Goal: Task Accomplishment & Management: Use online tool/utility

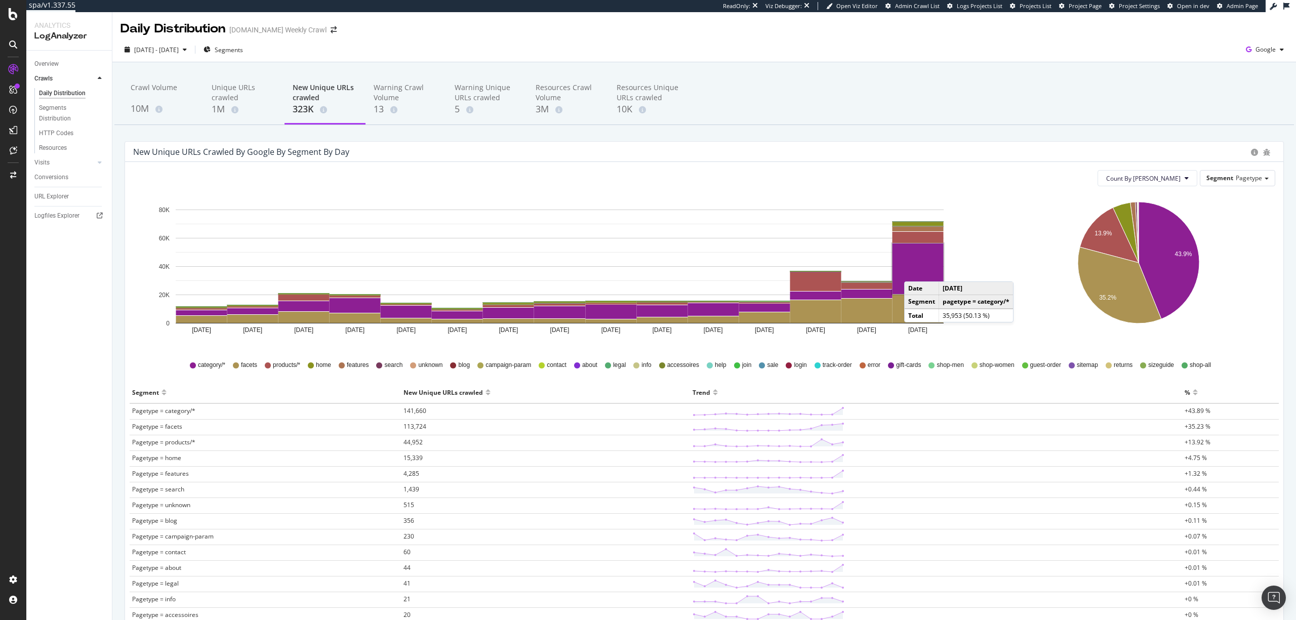
click at [914, 271] on rect "A chart." at bounding box center [917, 268] width 51 height 51
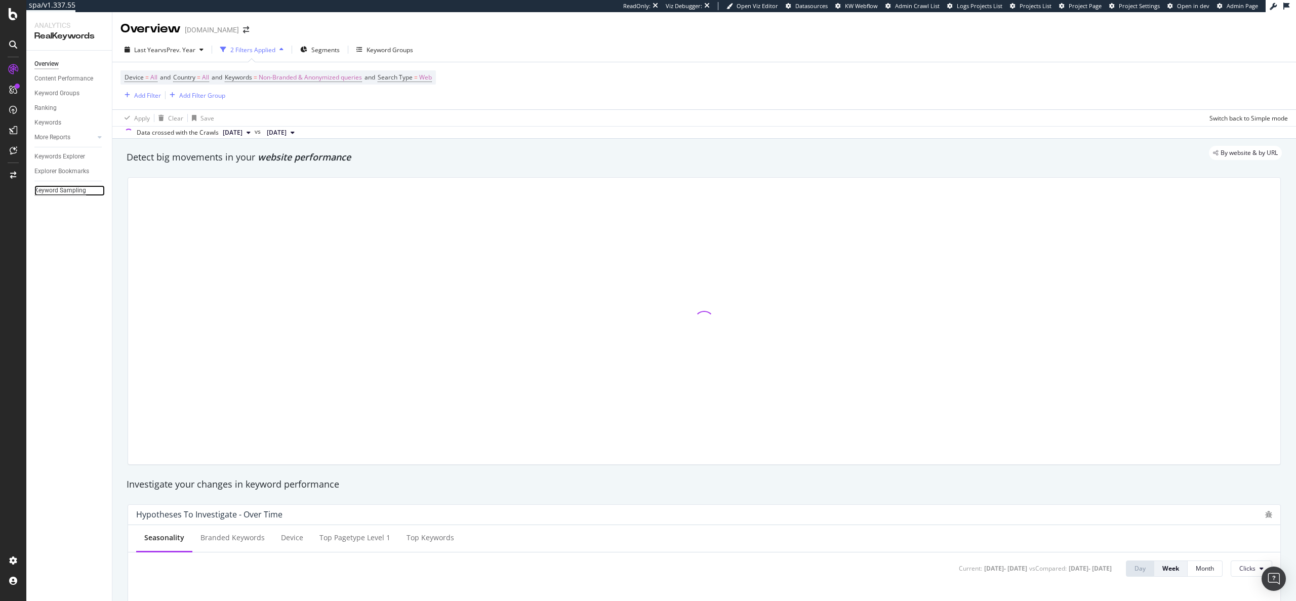
click at [64, 186] on div "Keyword Sampling" at bounding box center [60, 190] width 52 height 11
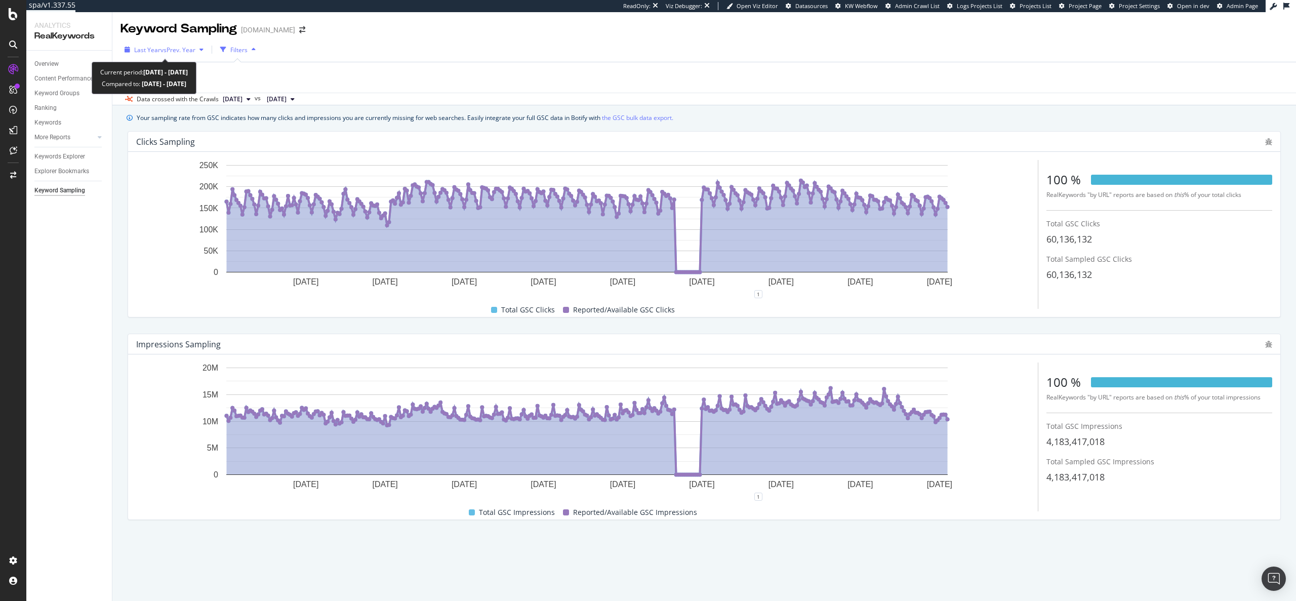
click at [167, 50] on span "vs Prev. Year" at bounding box center [177, 50] width 35 height 9
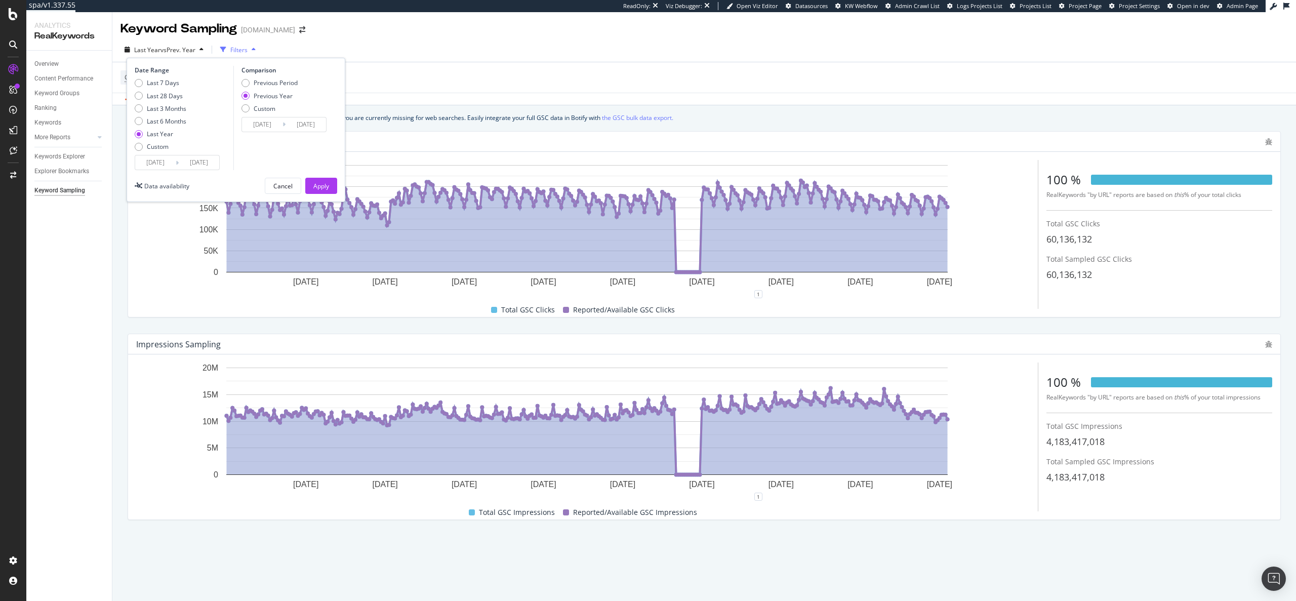
click at [161, 163] on input "2024/10/04" at bounding box center [155, 162] width 40 height 14
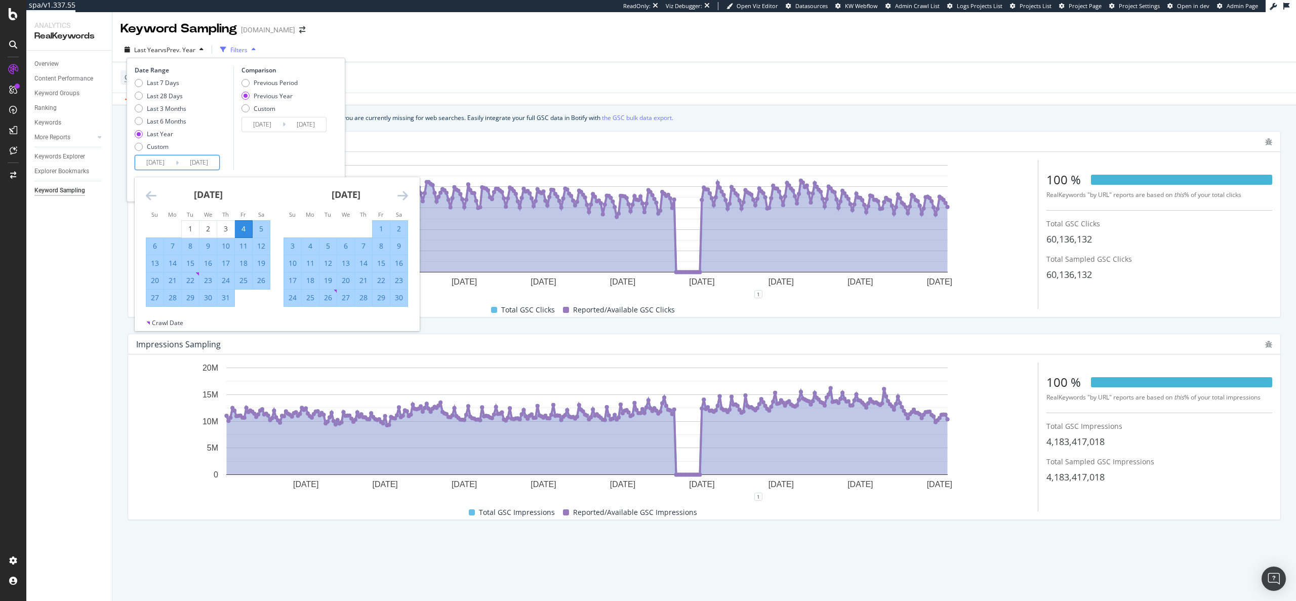
click at [147, 193] on icon "Move backward to switch to the previous month." at bounding box center [151, 195] width 11 height 12
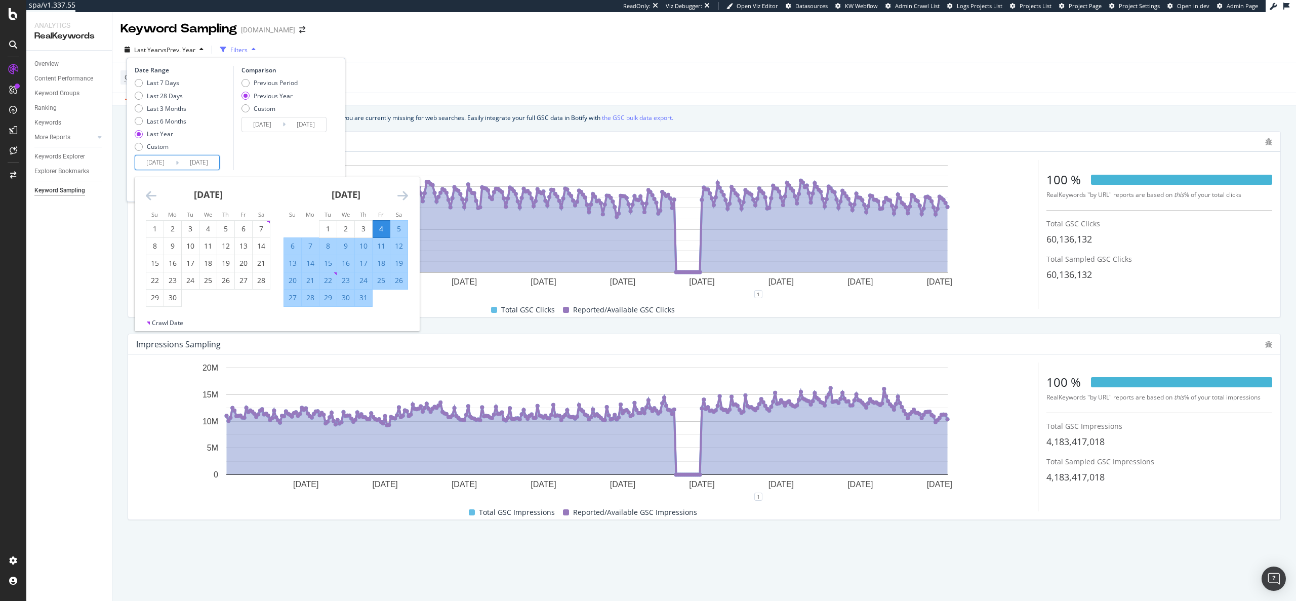
click at [147, 193] on icon "Move backward to switch to the previous month." at bounding box center [151, 195] width 11 height 12
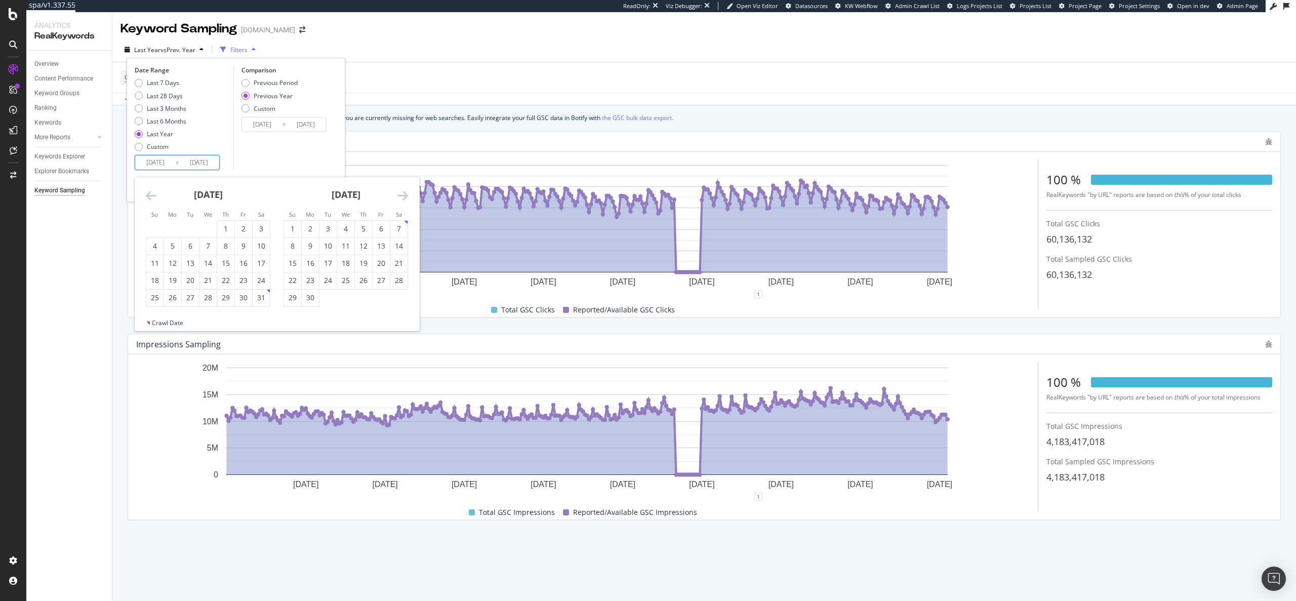
click at [147, 193] on icon "Move backward to switch to the previous month." at bounding box center [151, 195] width 11 height 12
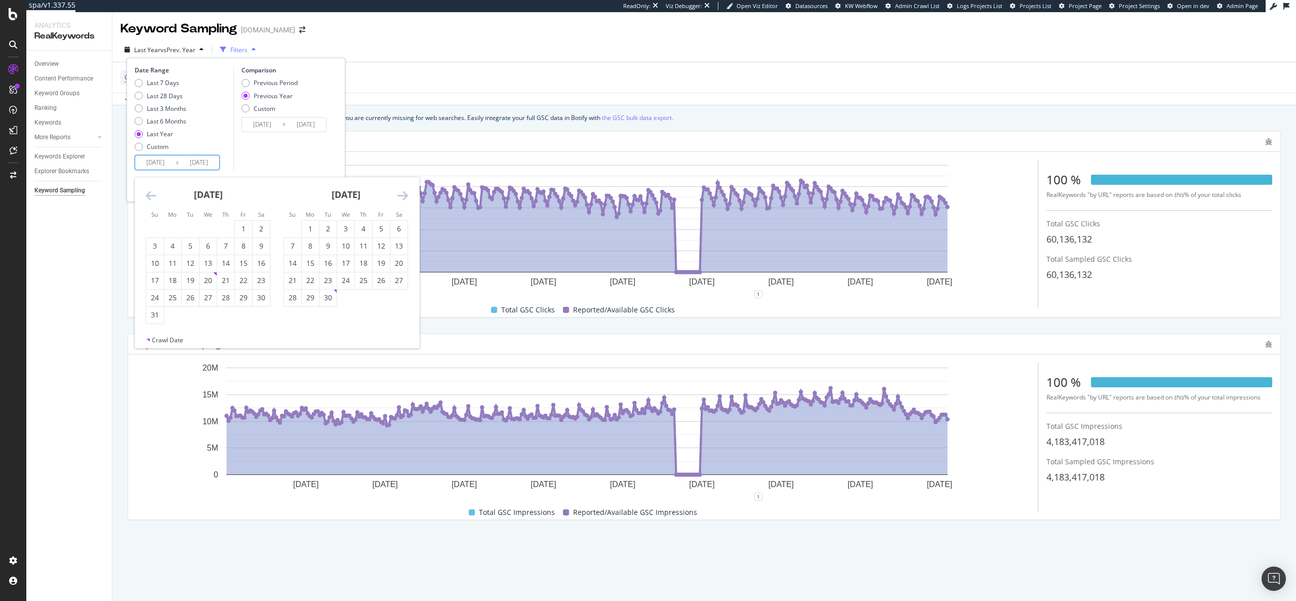
click at [147, 193] on icon "Move backward to switch to the previous month." at bounding box center [151, 195] width 11 height 12
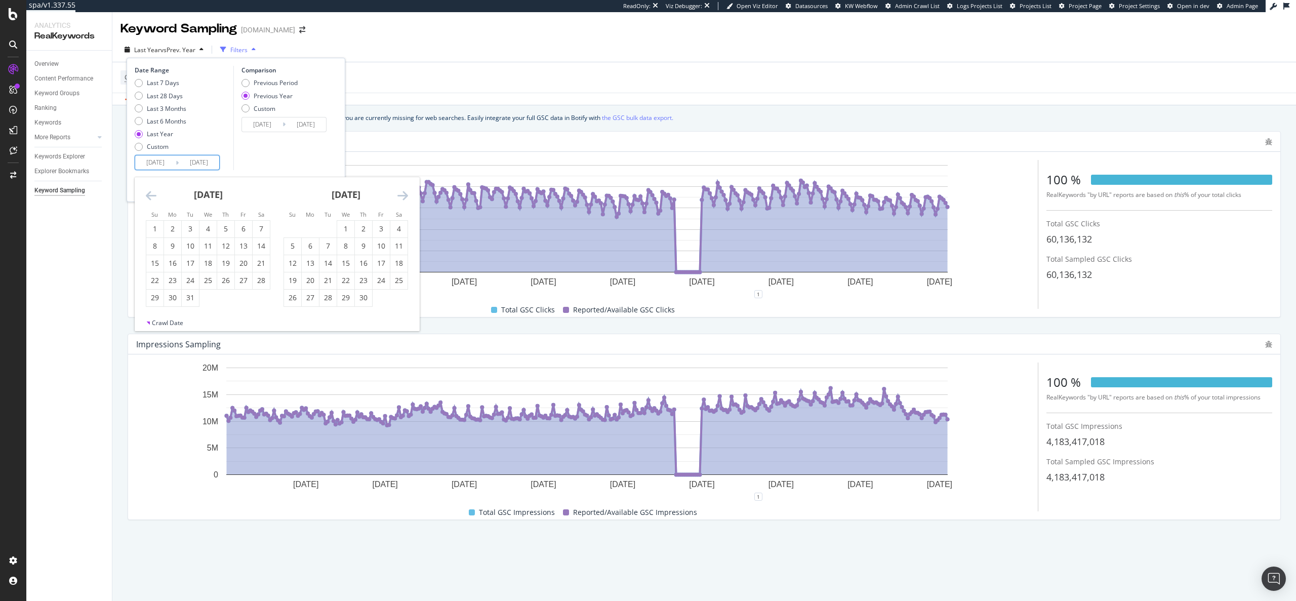
click at [147, 193] on icon "Move backward to switch to the previous month." at bounding box center [151, 195] width 11 height 12
click at [189, 229] on div "1" at bounding box center [190, 229] width 17 height 10
type input "2023/08/01"
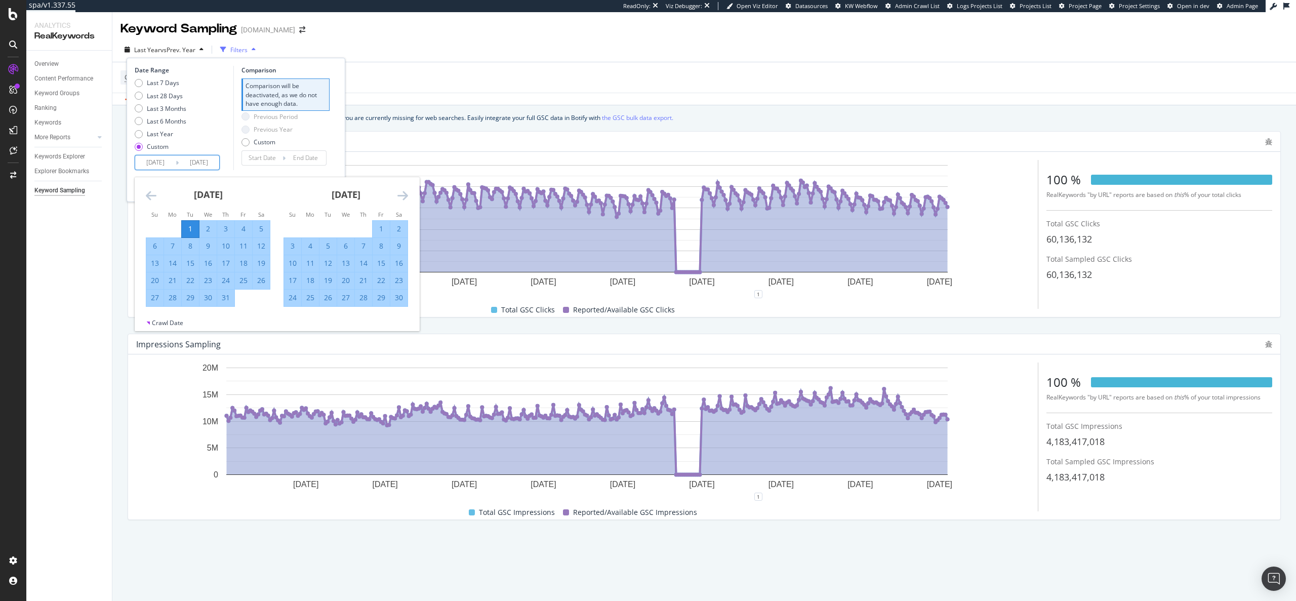
click at [221, 169] on div "Date Range Last 7 Days Last 28 Days Last 3 Months Last 6 Months Last Year Custo…" at bounding box center [183, 118] width 96 height 104
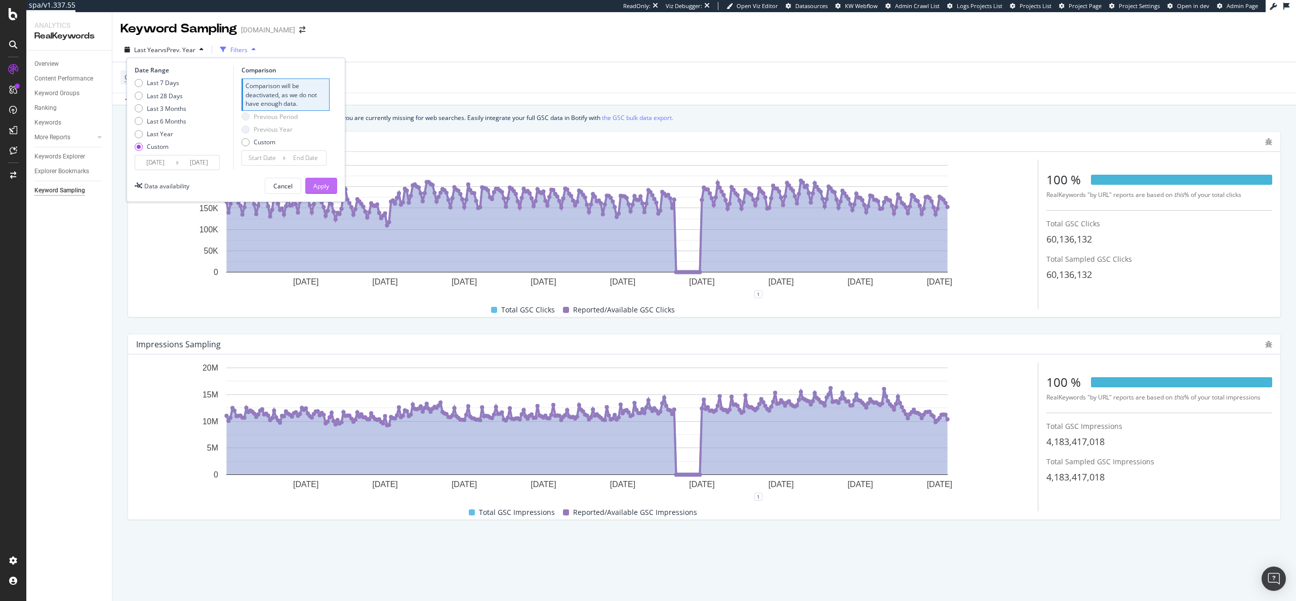
click at [324, 183] on div "Apply" at bounding box center [321, 186] width 16 height 9
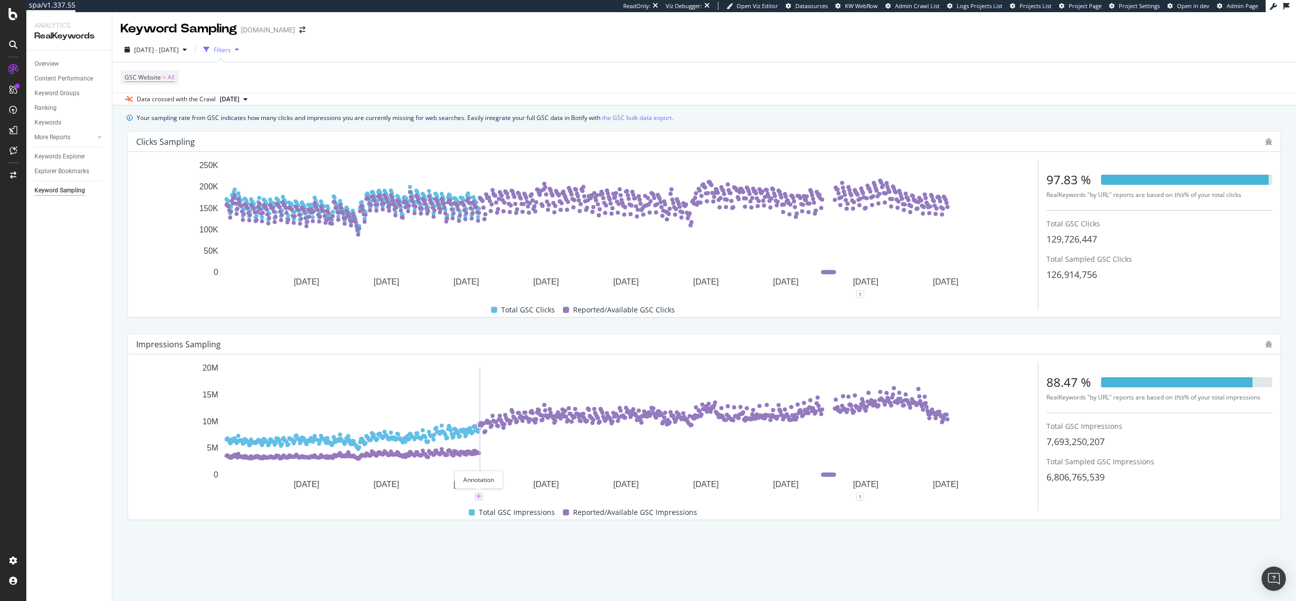
click at [479, 496] on icon "plus" at bounding box center [479, 497] width 6 height 6
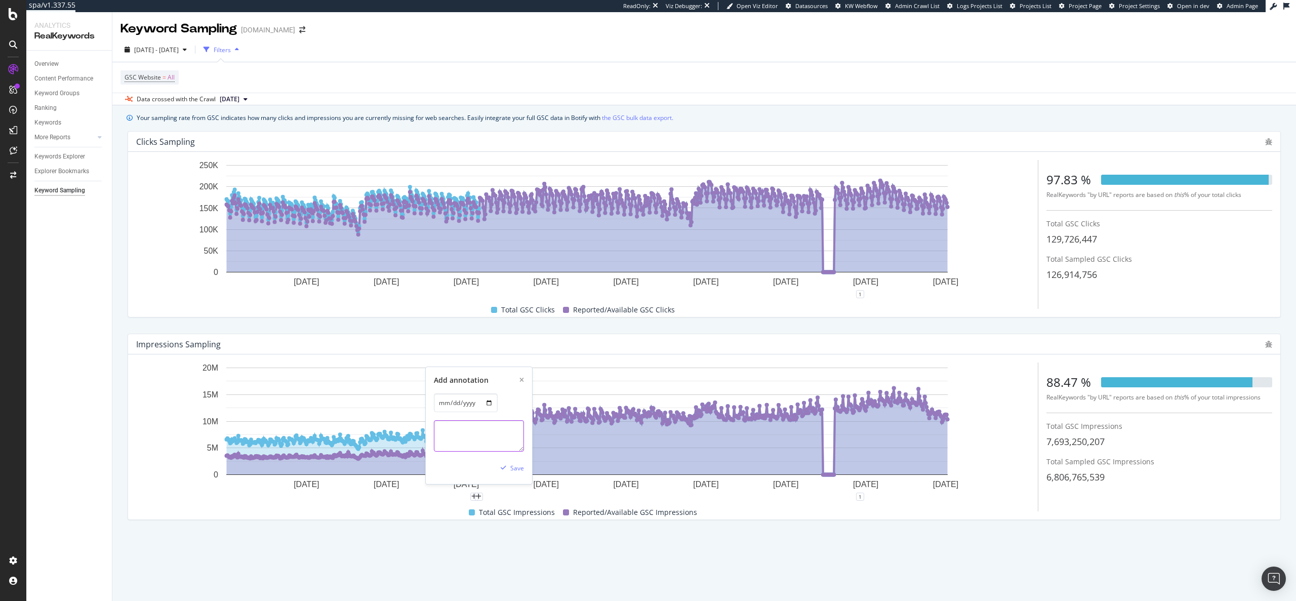
click at [458, 437] on textarea at bounding box center [479, 435] width 90 height 31
type textarea "Bulk data integration"
click at [519, 469] on div "Save" at bounding box center [517, 468] width 14 height 9
click at [521, 407] on icon "xmark" at bounding box center [521, 404] width 5 height 6
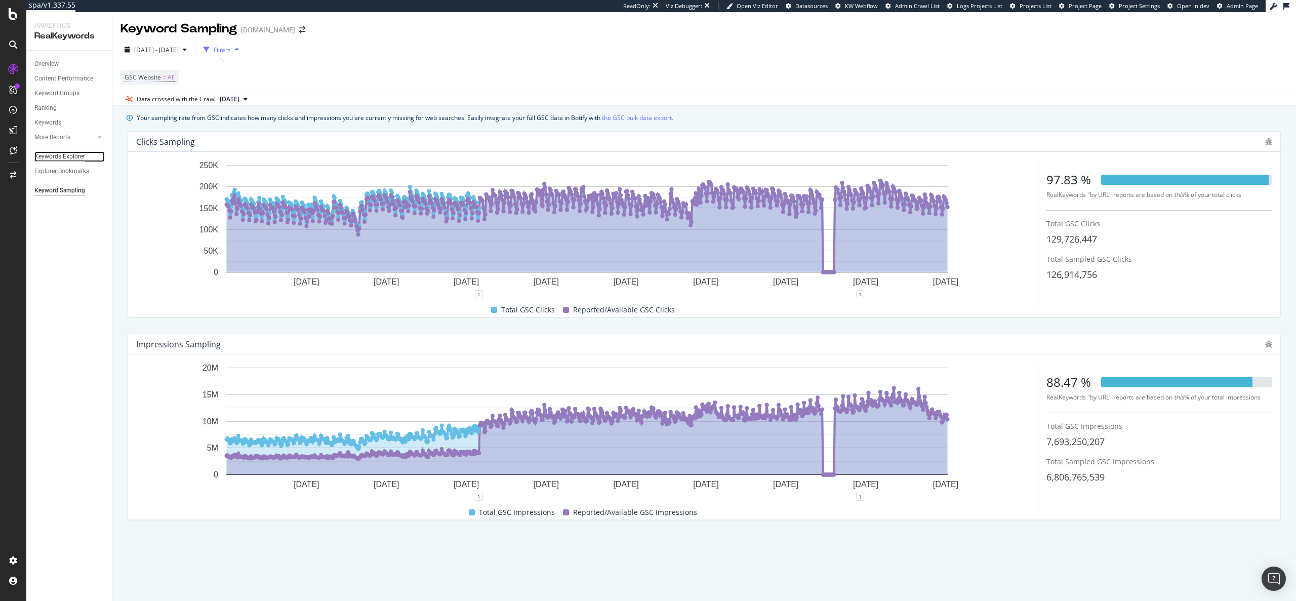
click at [46, 151] on div "Keywords Explorer" at bounding box center [59, 156] width 51 height 11
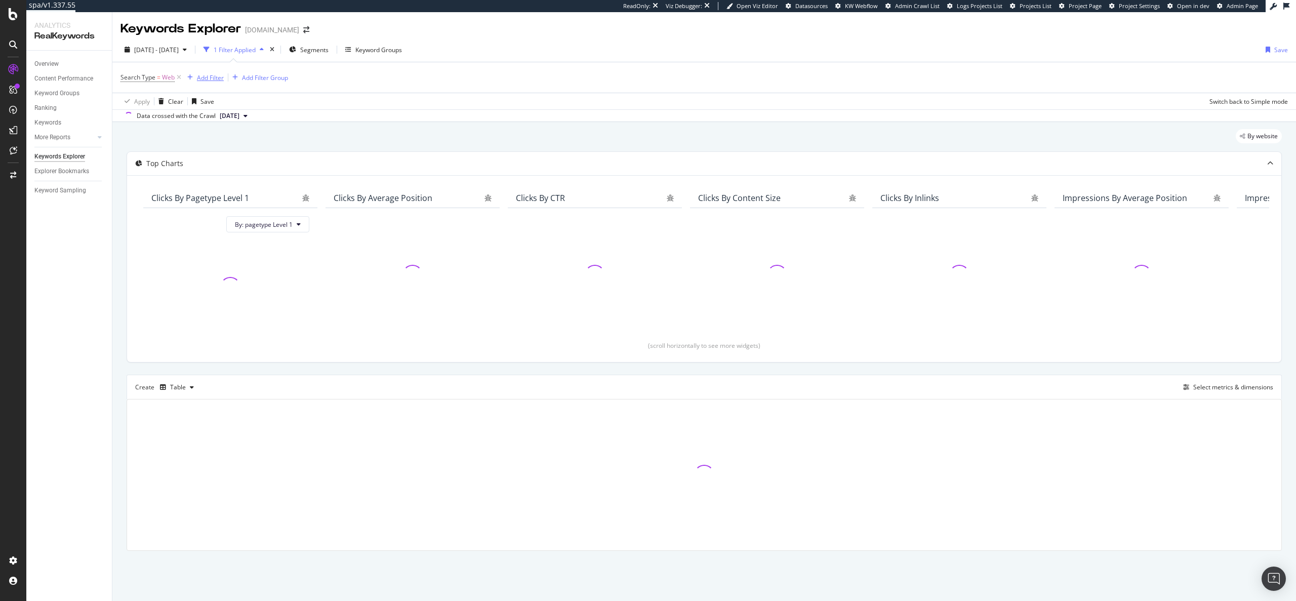
click at [200, 77] on div "Add Filter" at bounding box center [210, 77] width 27 height 9
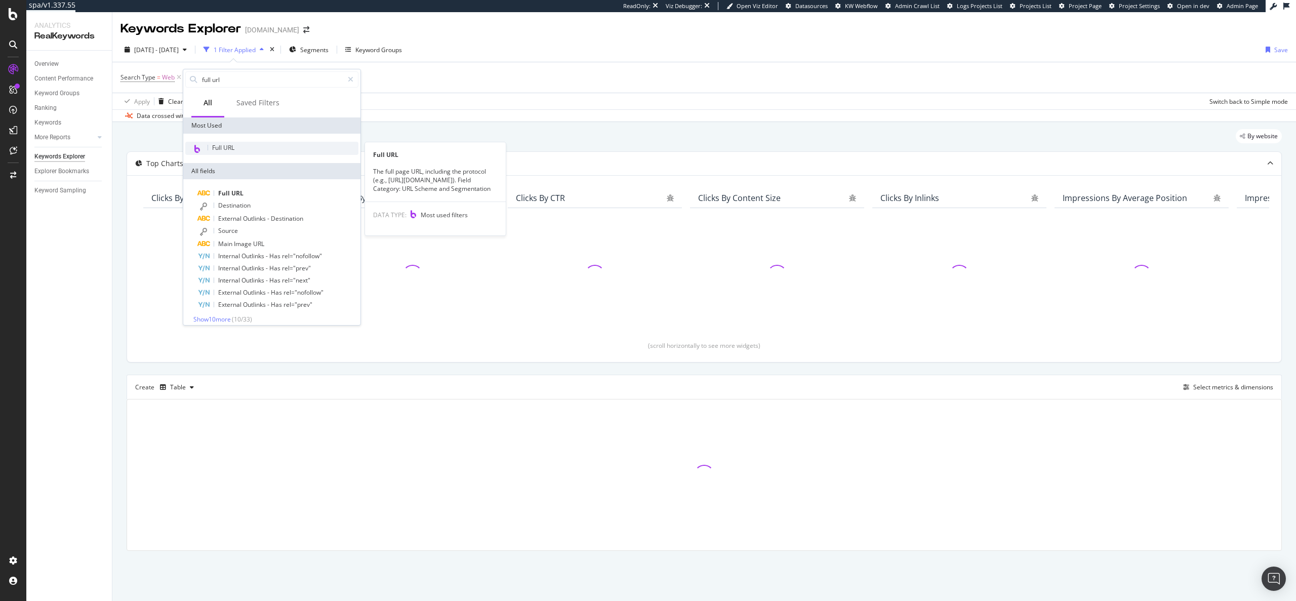
type input "full url"
click at [240, 148] on div "Full URL" at bounding box center [271, 148] width 173 height 13
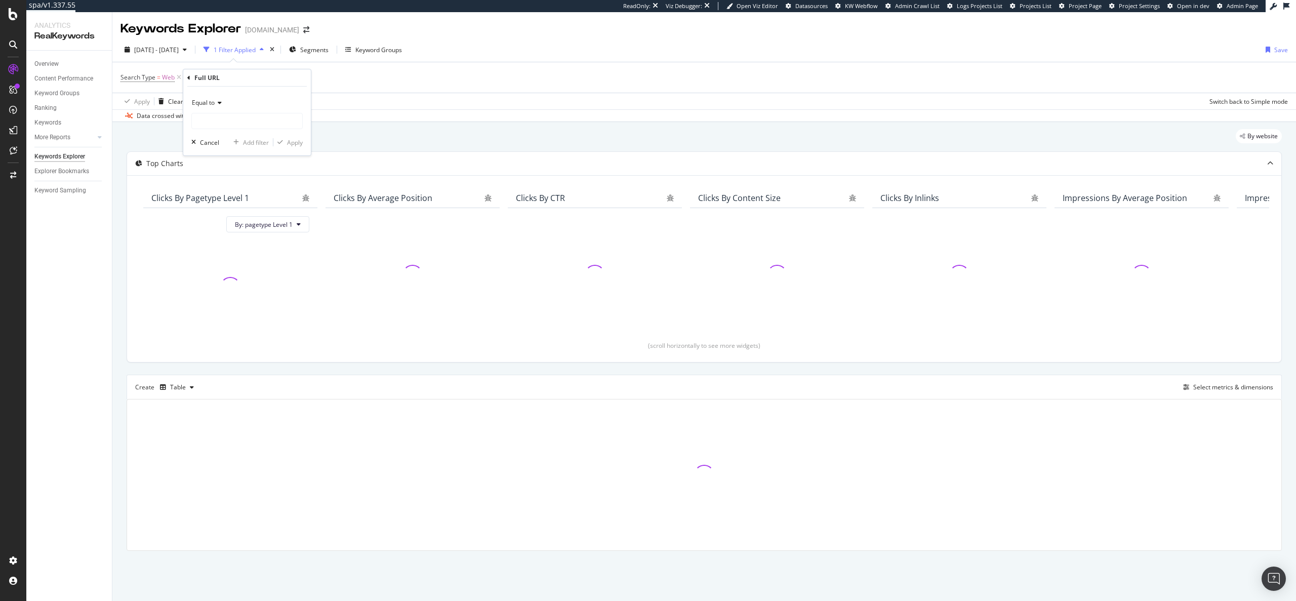
click at [220, 107] on div "Equal to" at bounding box center [246, 103] width 111 height 16
click at [220, 204] on span "Contains" at bounding box center [208, 202] width 25 height 9
click at [225, 117] on input "text" at bounding box center [247, 121] width 110 height 16
type input "hyatt-studios"
click at [292, 149] on div "Contains hyatt-studios Cancel Add filter Apply" at bounding box center [247, 121] width 128 height 69
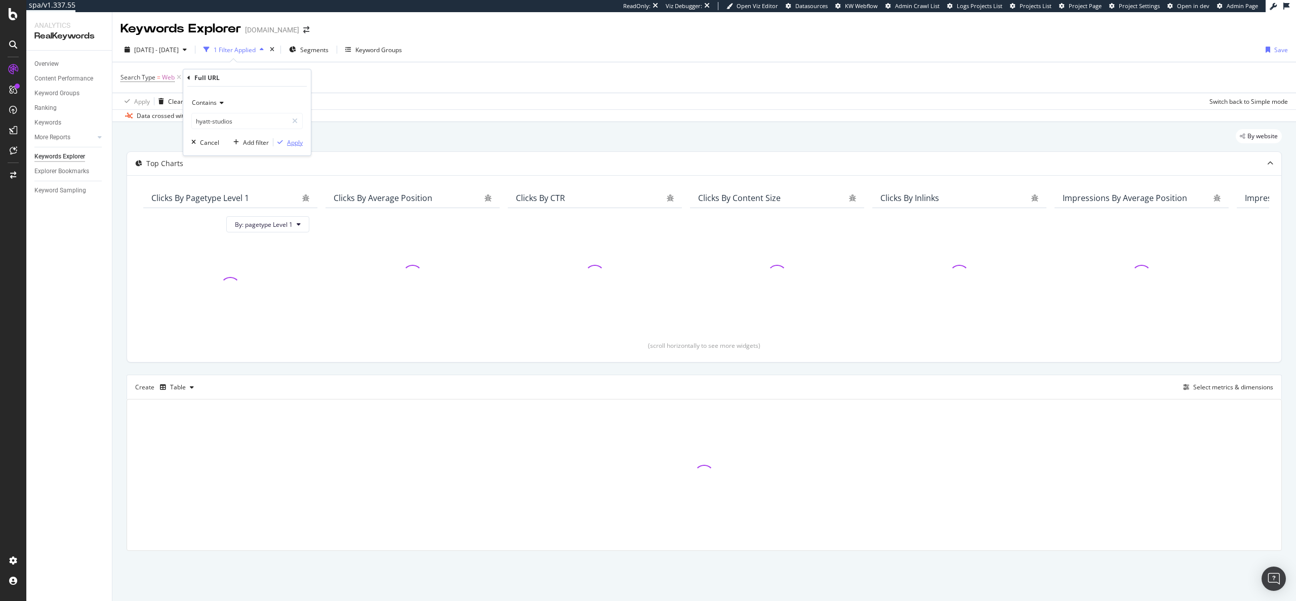
click at [293, 146] on div "Apply" at bounding box center [295, 142] width 16 height 9
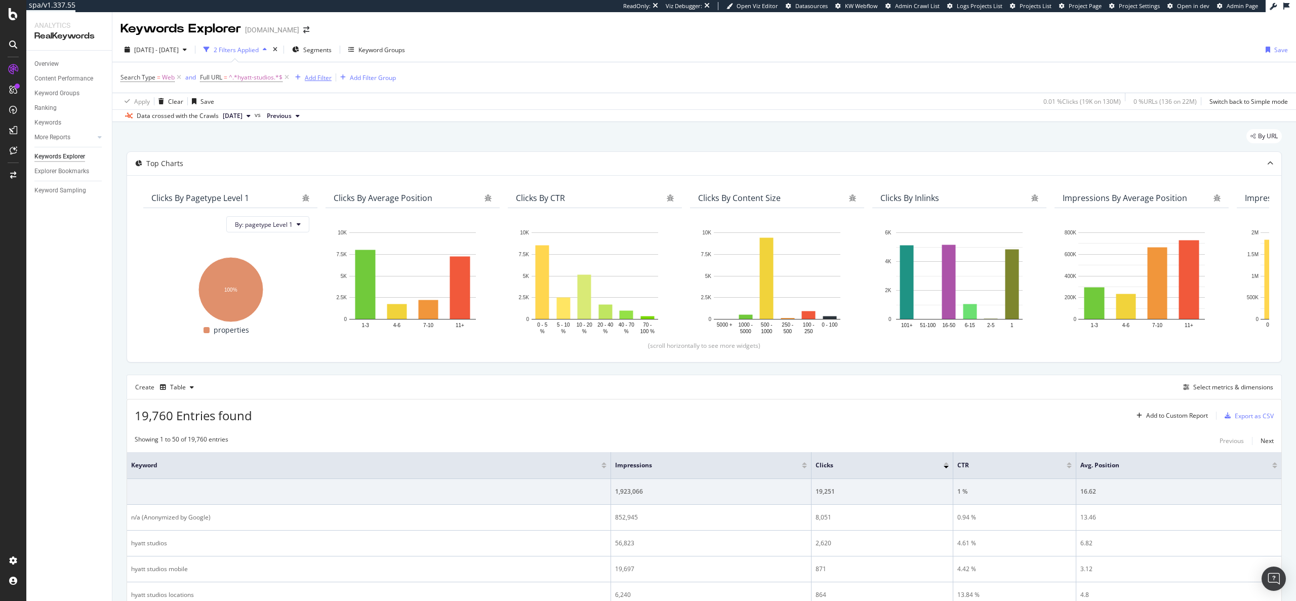
click at [320, 78] on div "Add Filter" at bounding box center [318, 77] width 27 height 9
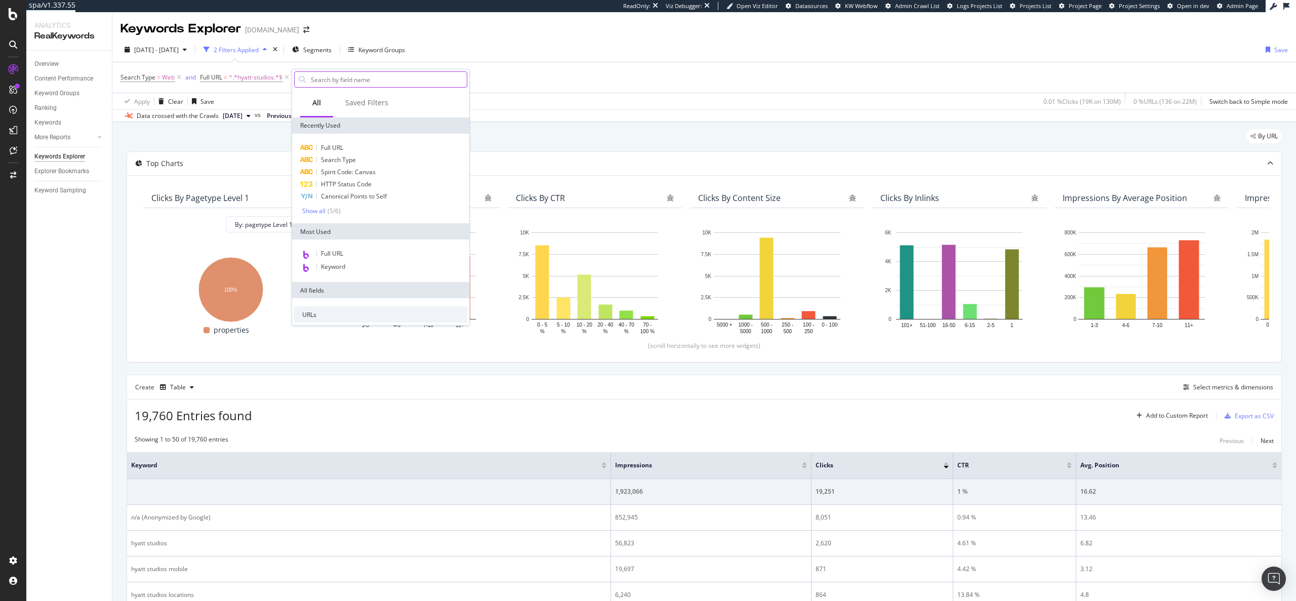
click at [355, 82] on input "text" at bounding box center [388, 79] width 157 height 15
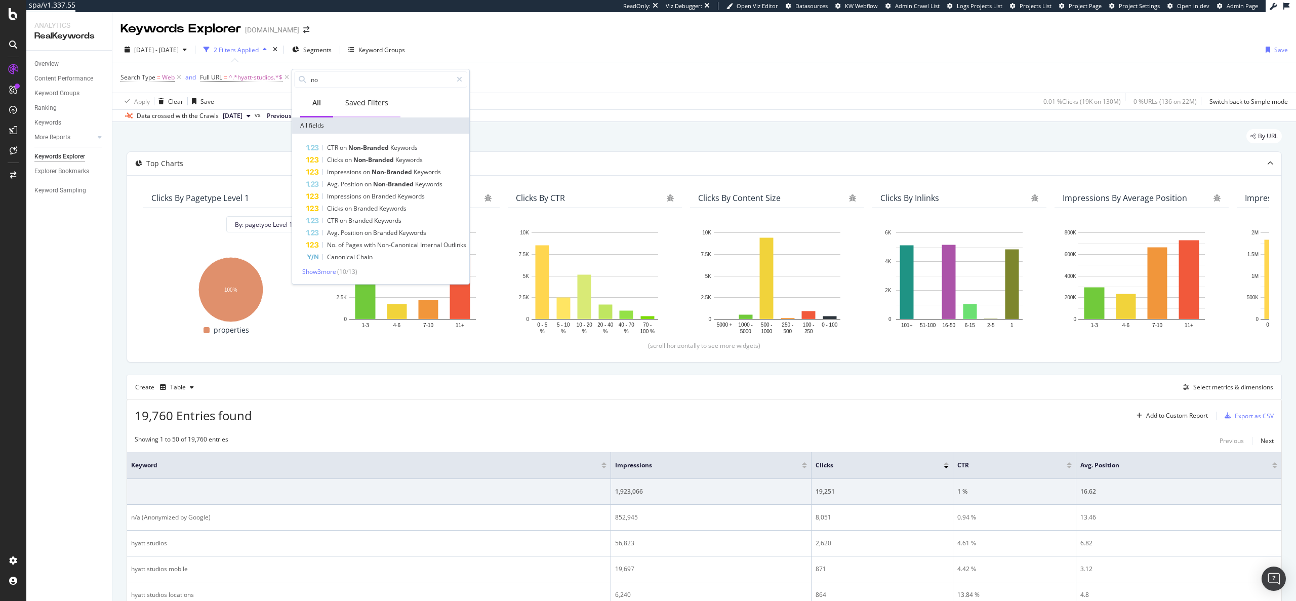
type input "n"
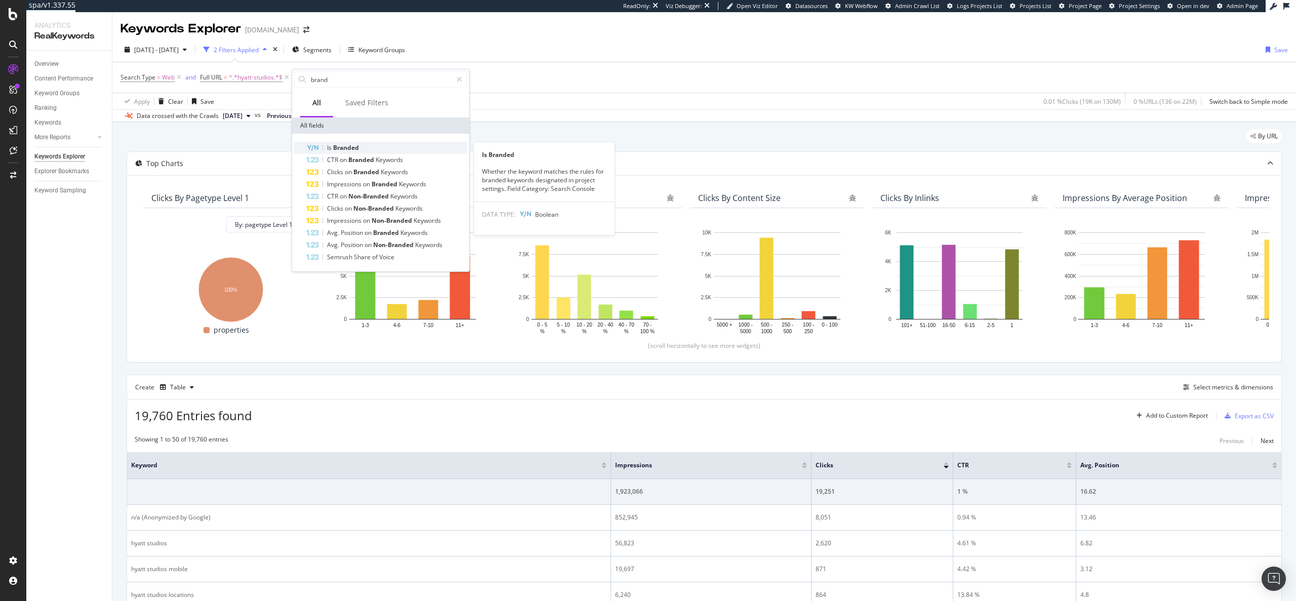
type input "brand"
click at [356, 151] on span "Branded" at bounding box center [346, 147] width 26 height 9
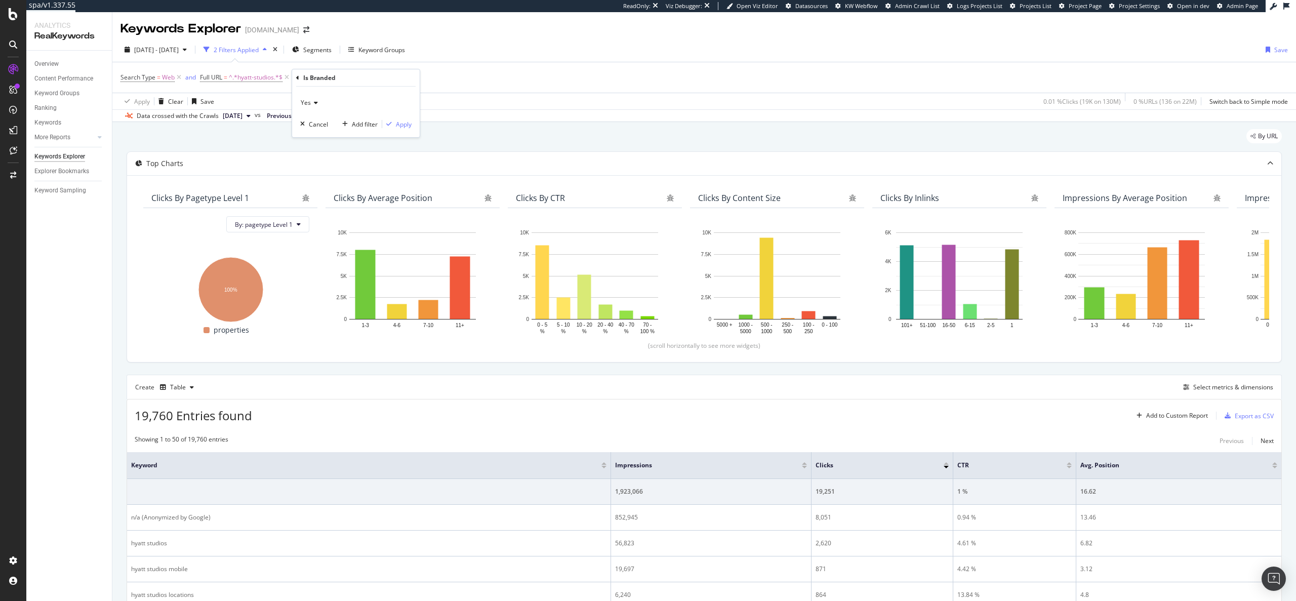
click at [313, 97] on div "Yes" at bounding box center [355, 103] width 111 height 16
click at [311, 133] on span "No" at bounding box center [309, 137] width 8 height 9
click at [408, 128] on div "Apply" at bounding box center [404, 124] width 16 height 9
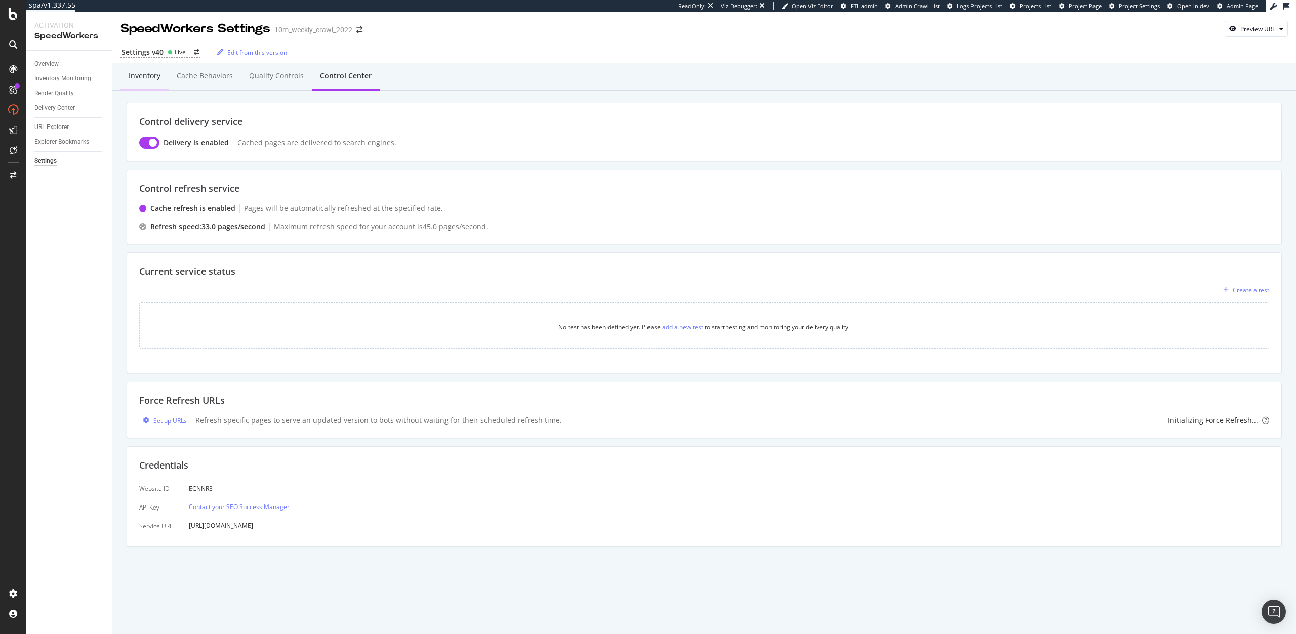
click at [137, 80] on div "Inventory" at bounding box center [145, 76] width 32 height 10
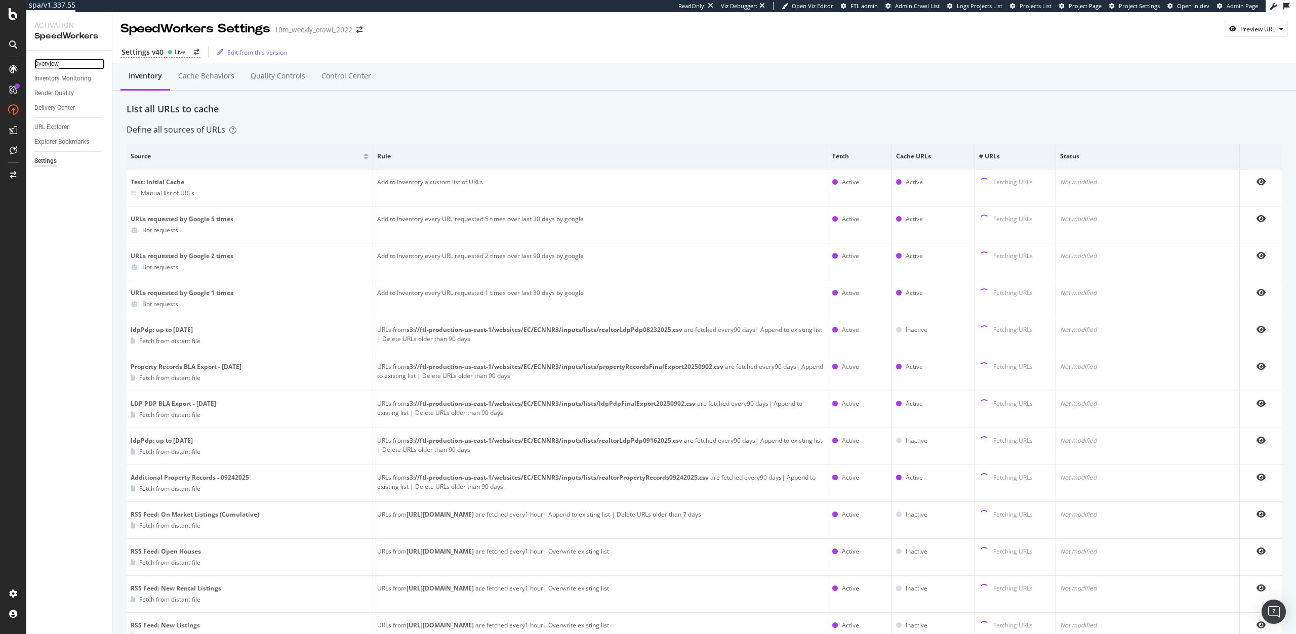
click at [53, 63] on div "Overview" at bounding box center [46, 64] width 24 height 11
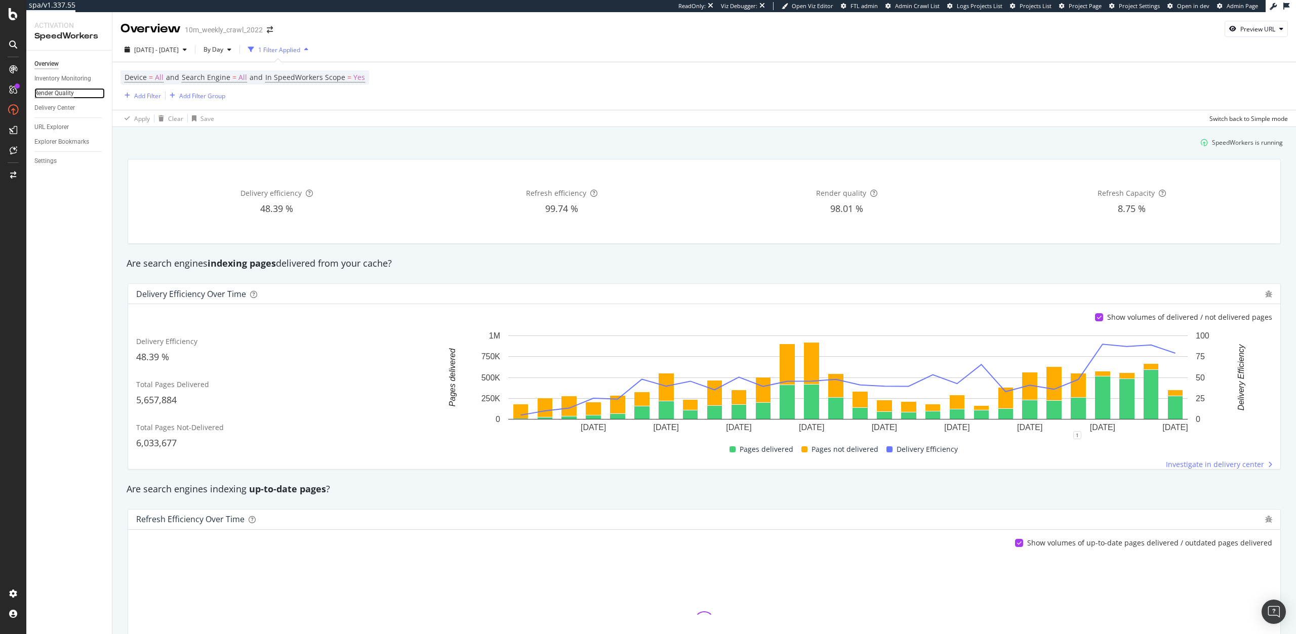
click at [65, 93] on div "Render Quality" at bounding box center [53, 93] width 39 height 11
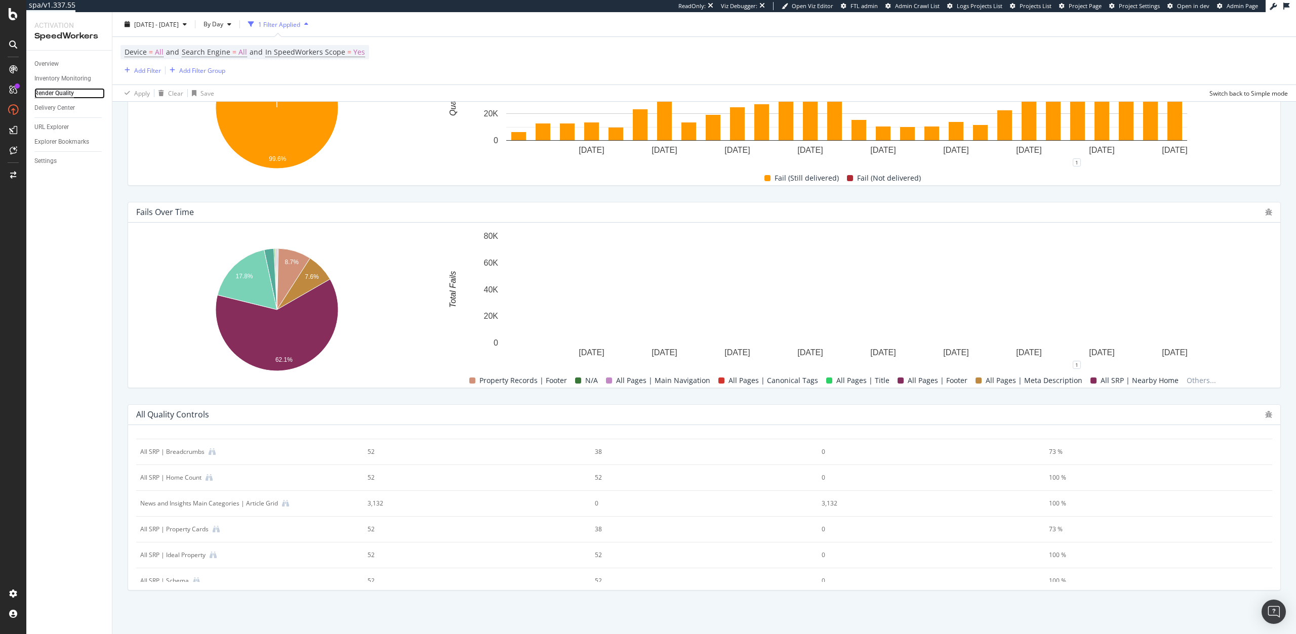
scroll to position [428, 0]
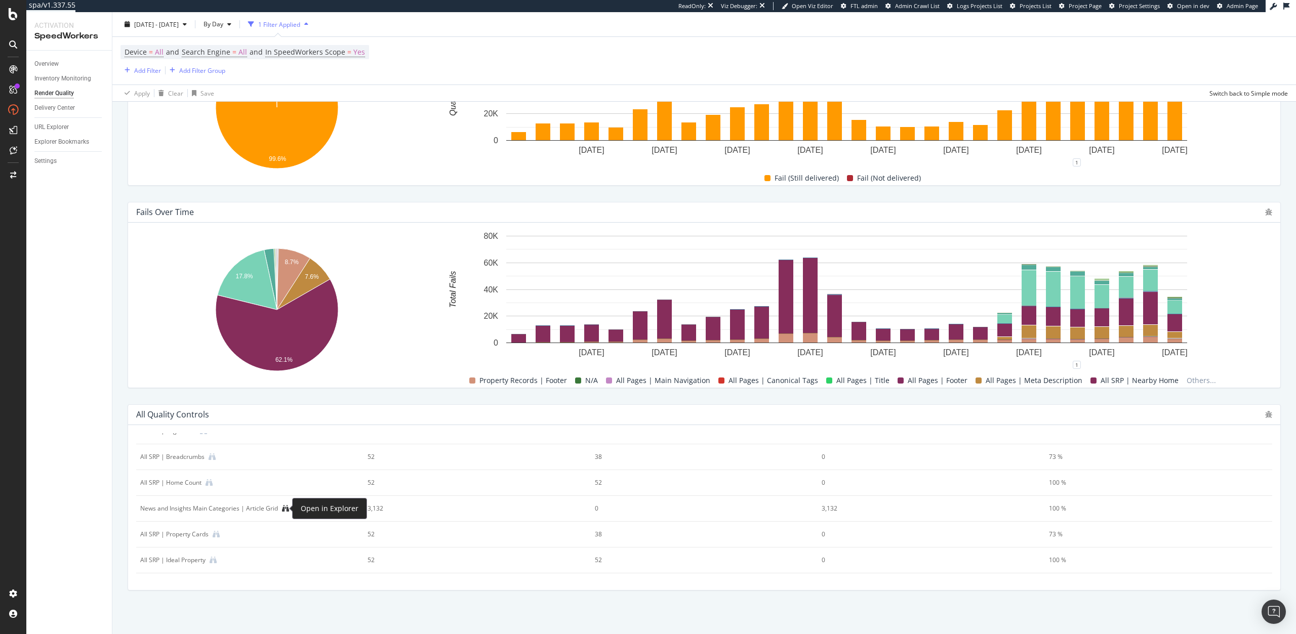
click at [284, 508] on icon at bounding box center [285, 508] width 7 height 7
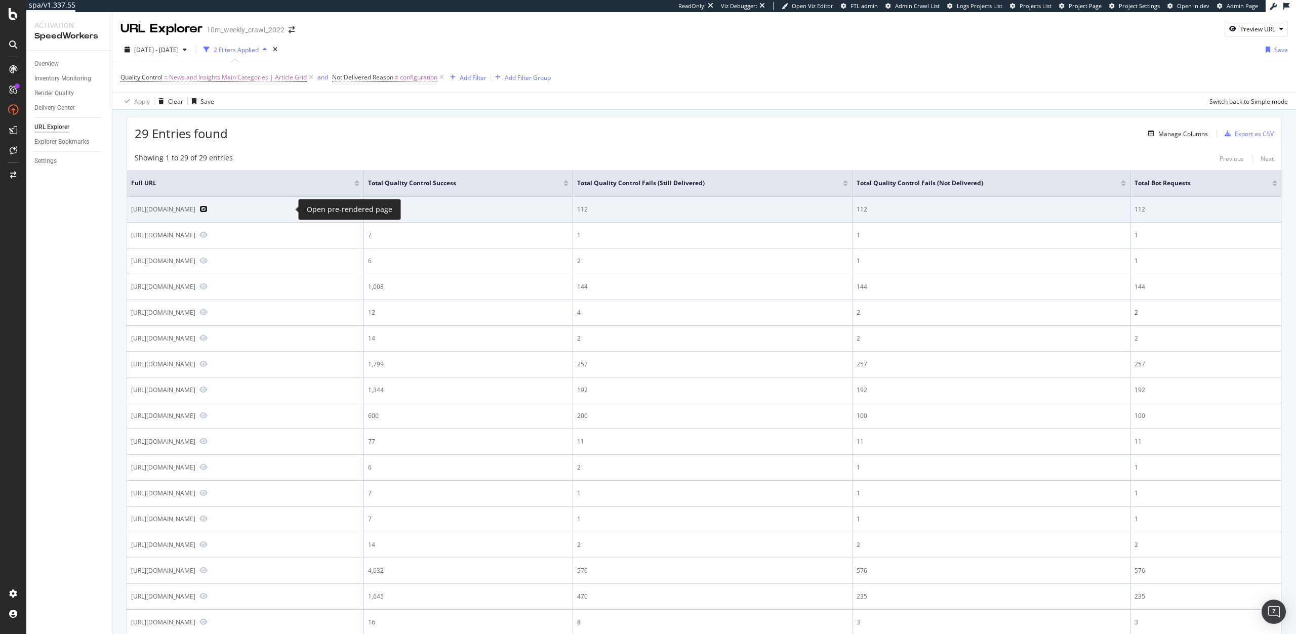
click at [208, 209] on icon "Preview https://www.realtor.com/advice/home-improvement/" at bounding box center [203, 209] width 8 height 7
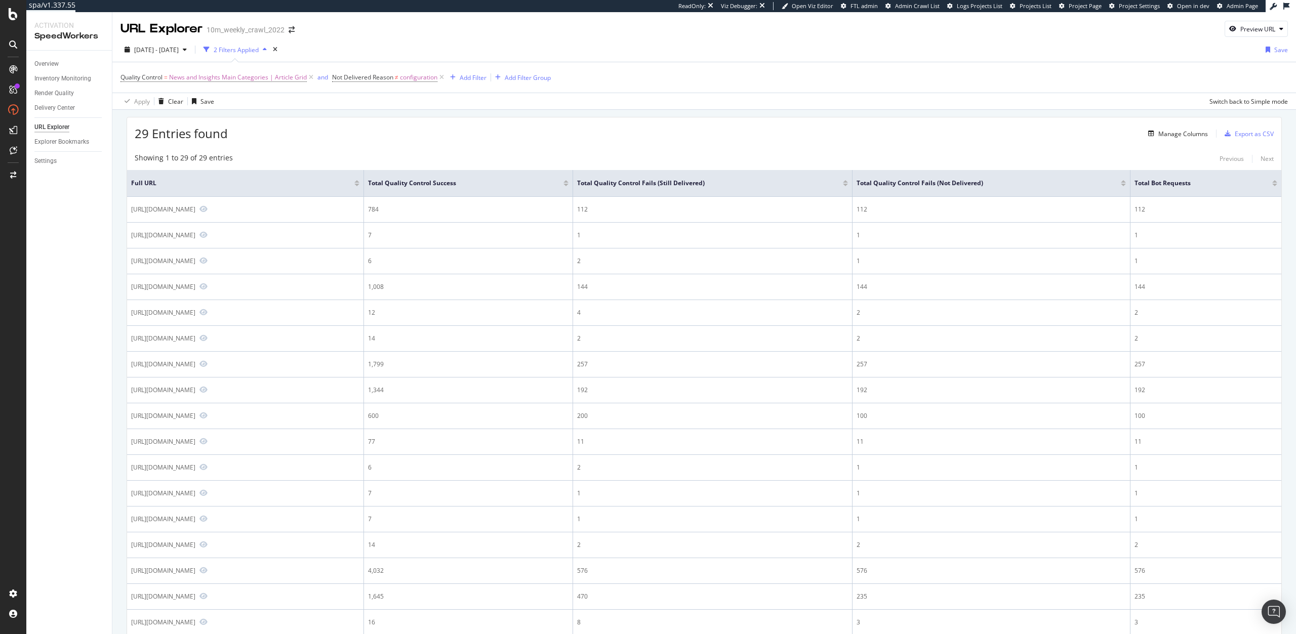
click at [1080, 54] on div "2025 Sep. 9th - Oct. 6th 2 Filters Applied Save" at bounding box center [703, 52] width 1183 height 20
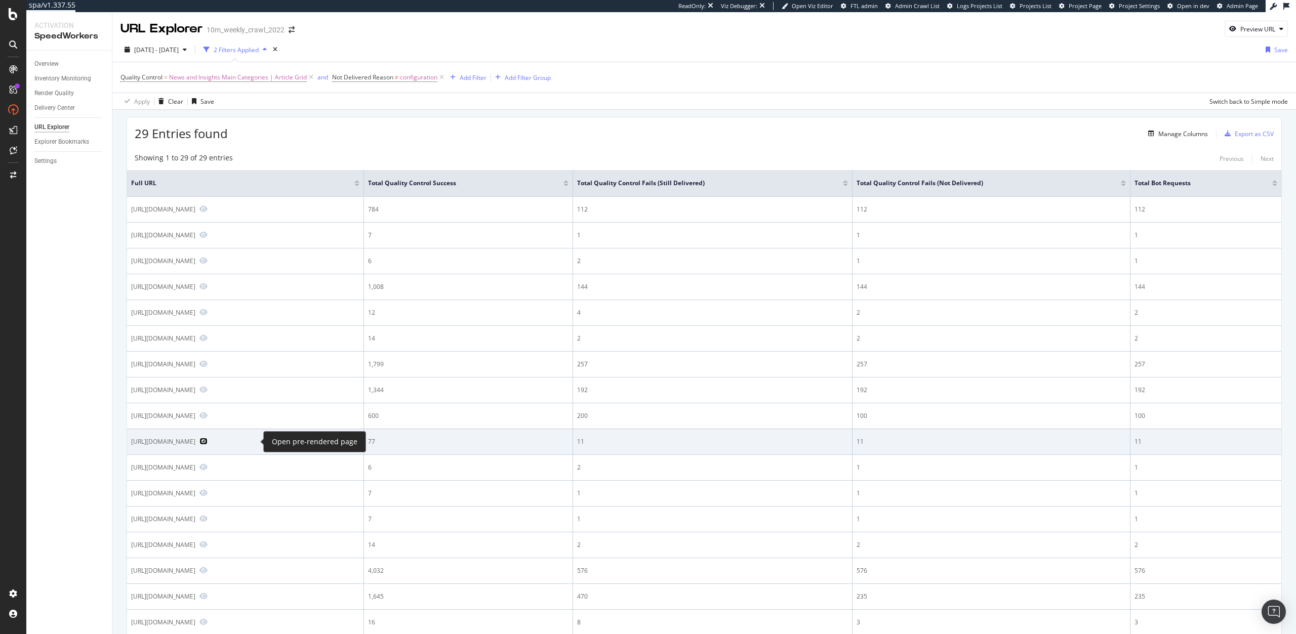
click at [208, 442] on icon "Preview https://www.realtor.com/news/about-us/" at bounding box center [203, 441] width 8 height 7
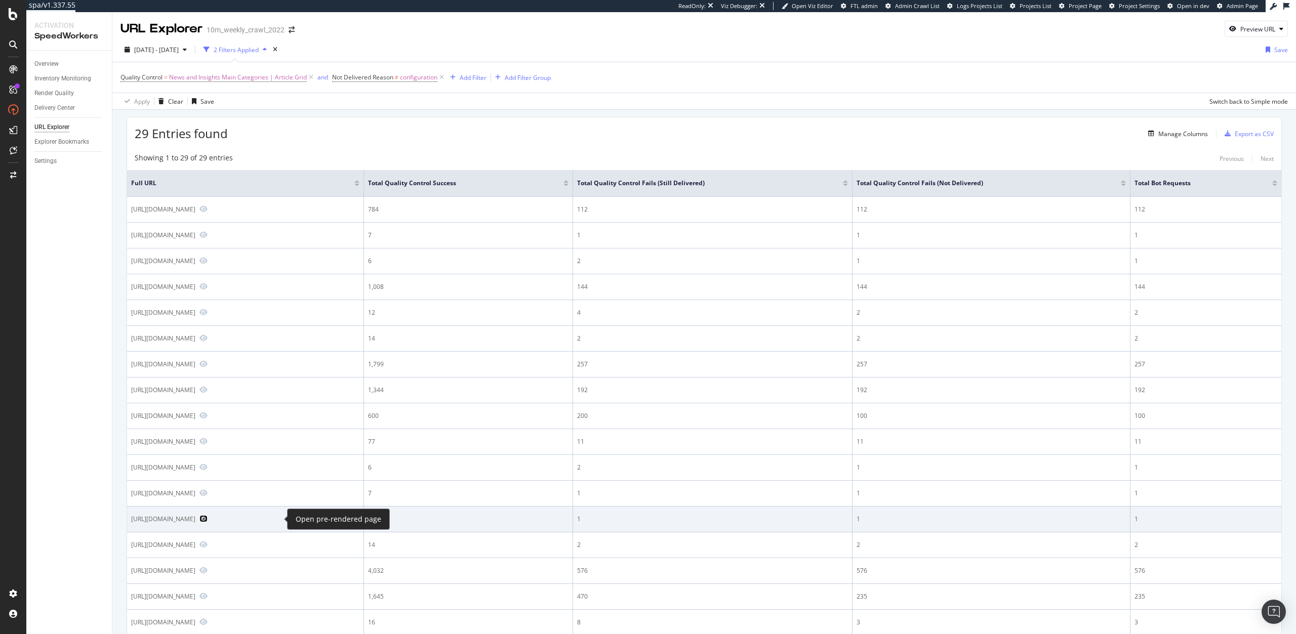
click at [208, 518] on icon "Preview https://www.realtor.com/news/?s=2325b+15th+st" at bounding box center [203, 518] width 8 height 7
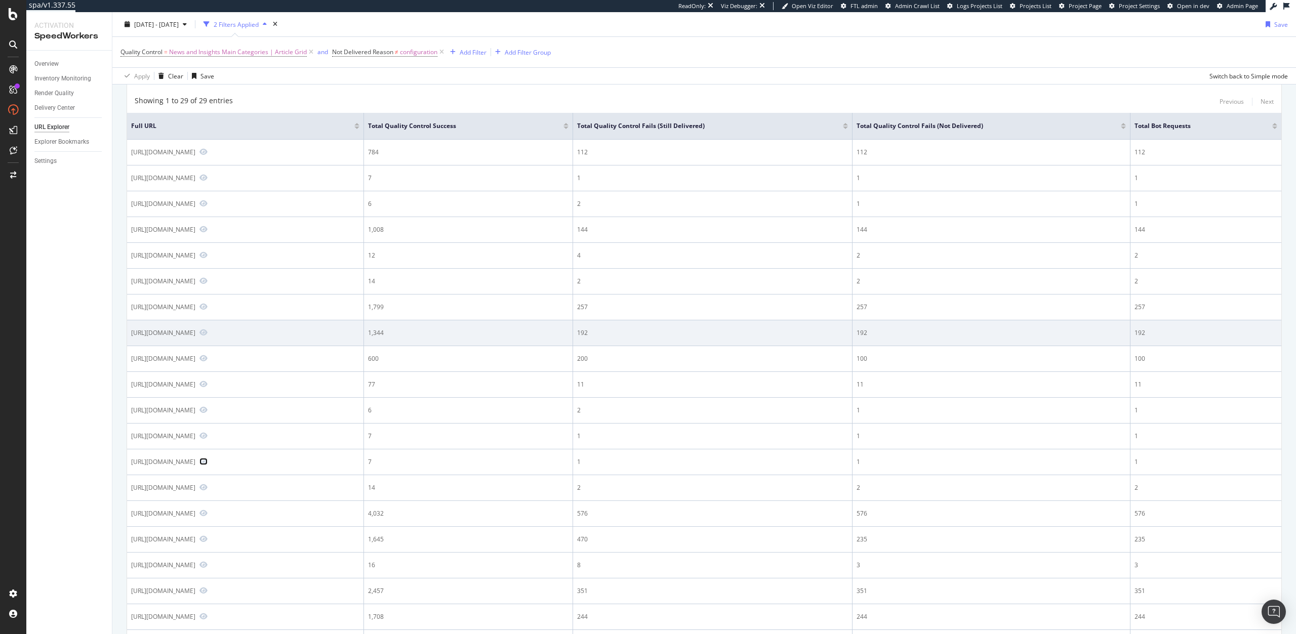
scroll to position [132, 0]
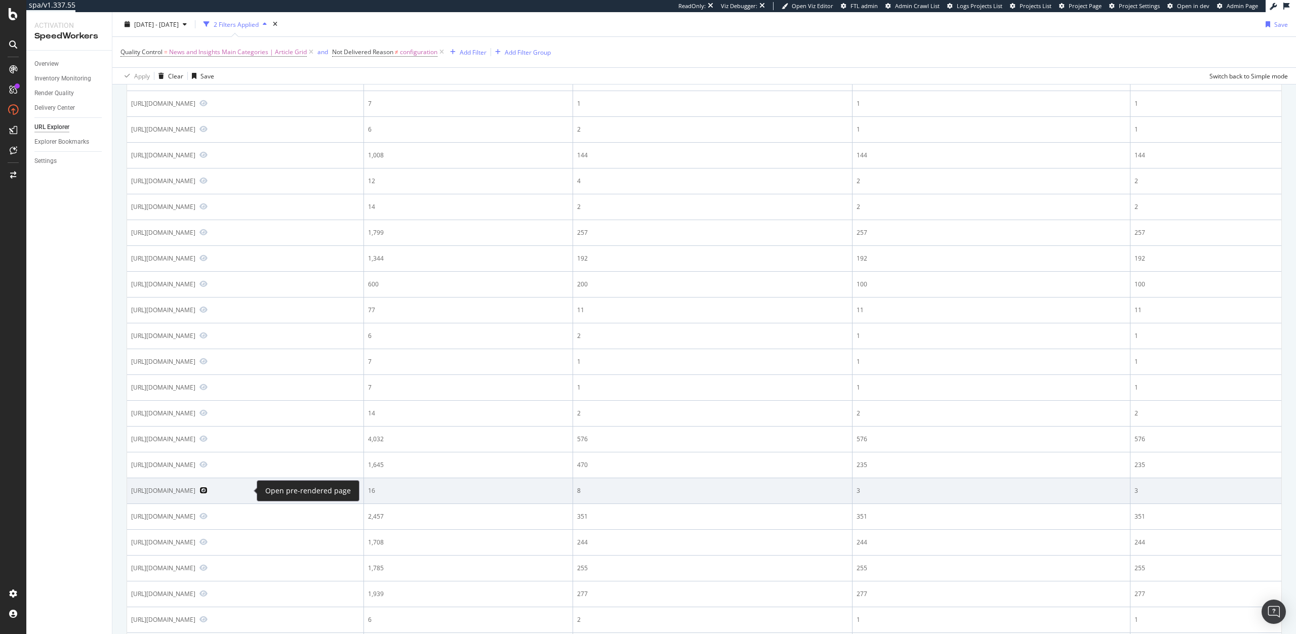
click at [208, 491] on icon "Preview https://www.realtor.com/news/search/" at bounding box center [203, 490] width 8 height 7
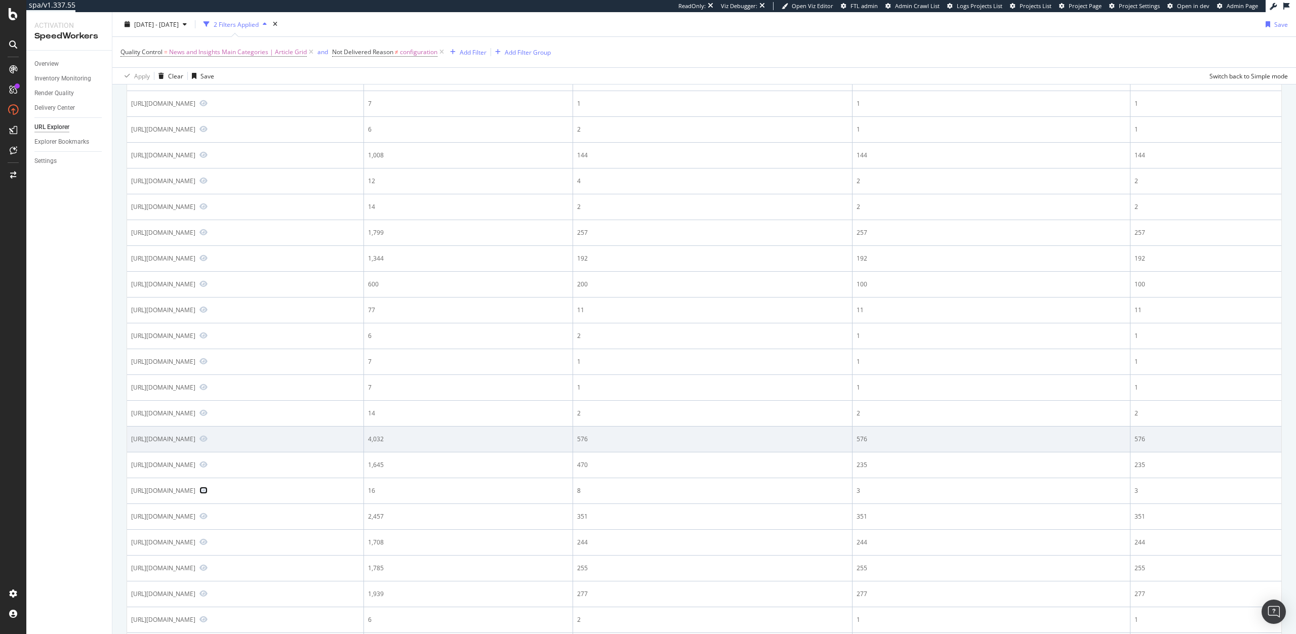
scroll to position [370, 0]
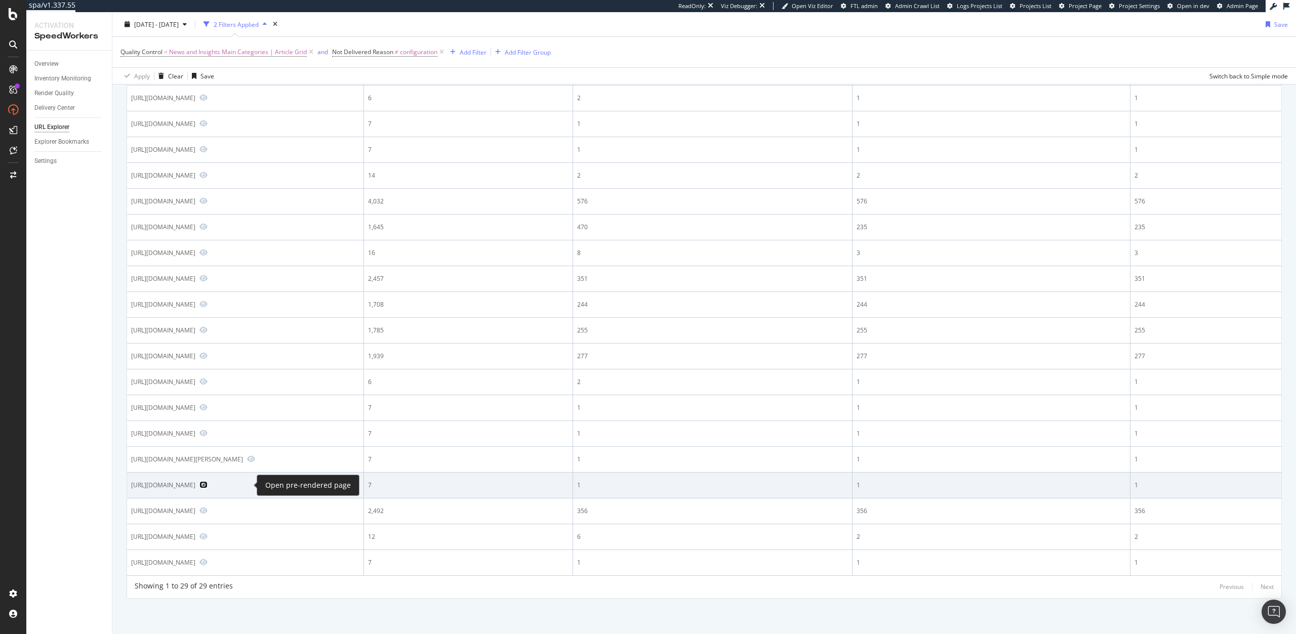
click at [208, 486] on icon "Preview https://www.realtor.com/advice/guide/" at bounding box center [203, 484] width 8 height 7
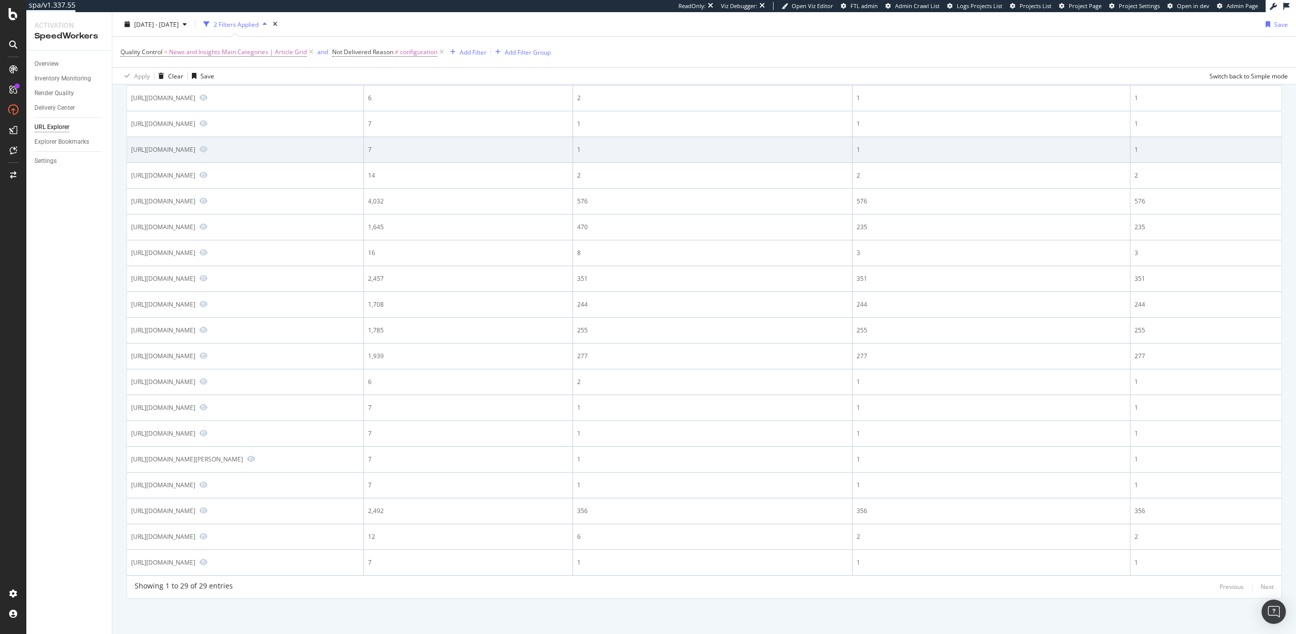
drag, startPoint x: 220, startPoint y: 151, endPoint x: 131, endPoint y: 151, distance: 88.6
click at [131, 151] on div "https://www.realtor.com/news/?s=2325b+15th+st" at bounding box center [163, 149] width 64 height 9
copy div "https://www.realtor.com/news/"
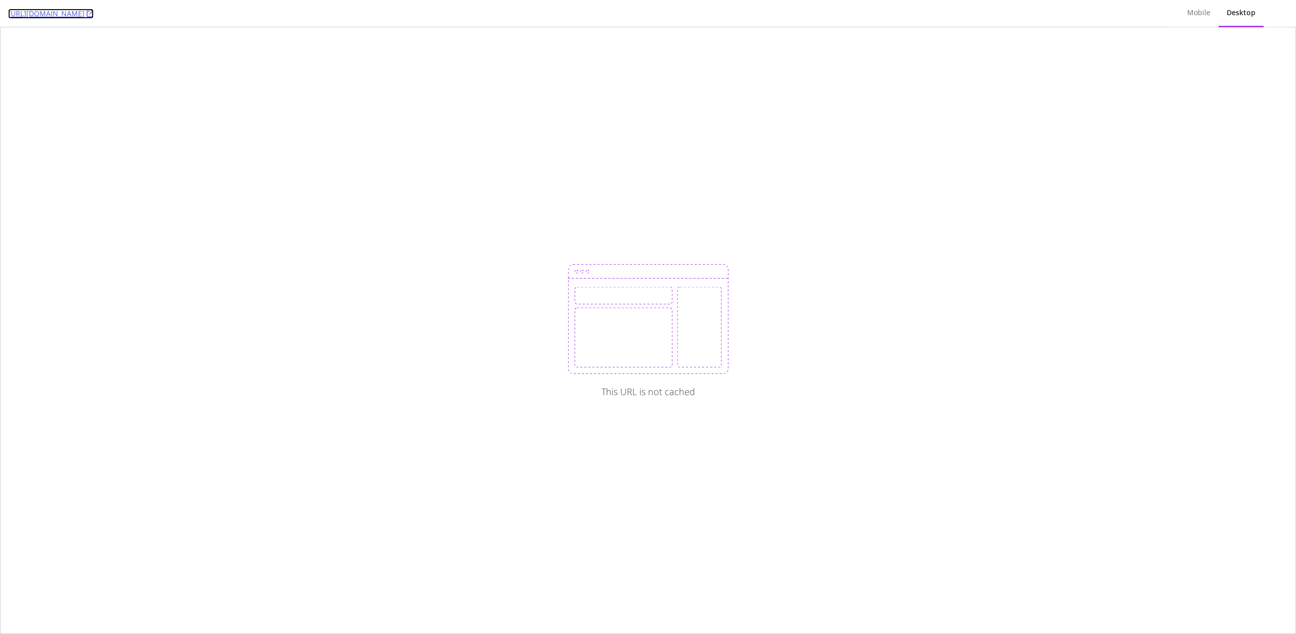
click at [94, 14] on icon at bounding box center [90, 13] width 7 height 7
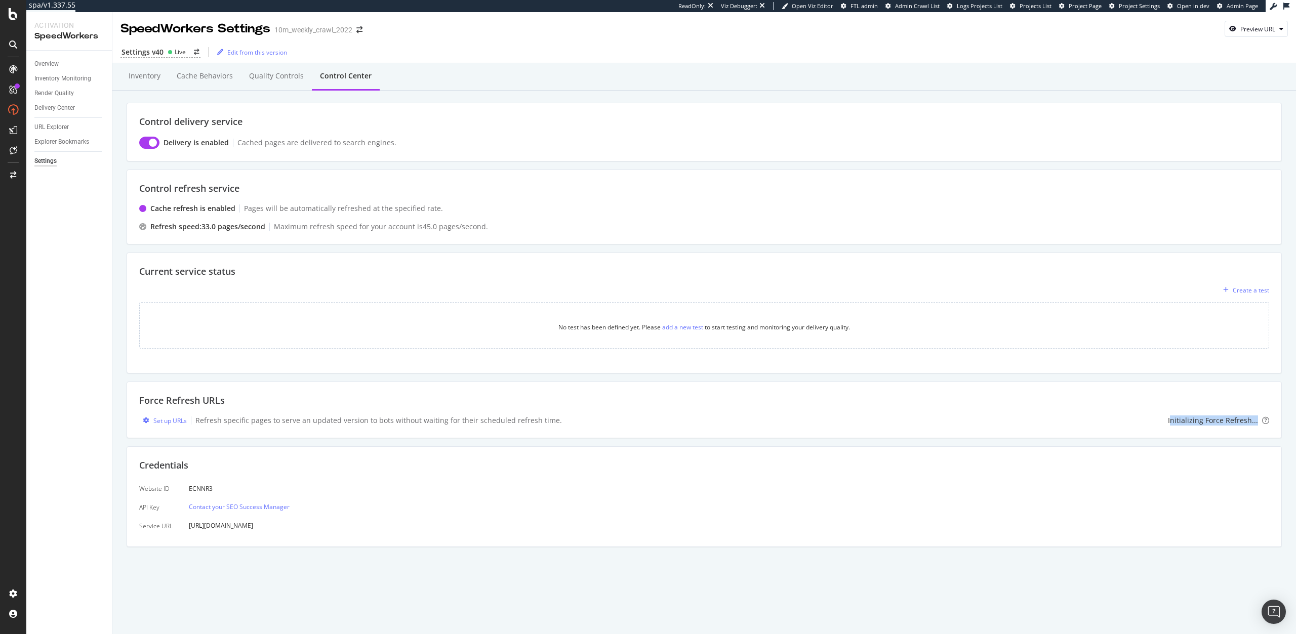
drag, startPoint x: 1257, startPoint y: 421, endPoint x: 1173, endPoint y: 423, distance: 84.5
click at [1173, 423] on div "Initializing Force Refresh..." at bounding box center [1213, 421] width 90 height 10
copy div "nitializing Force Refresh..."
click at [479, 376] on div "Control delivery service Delivery is enabled Cached pages are delivered to sear…" at bounding box center [704, 325] width 1155 height 444
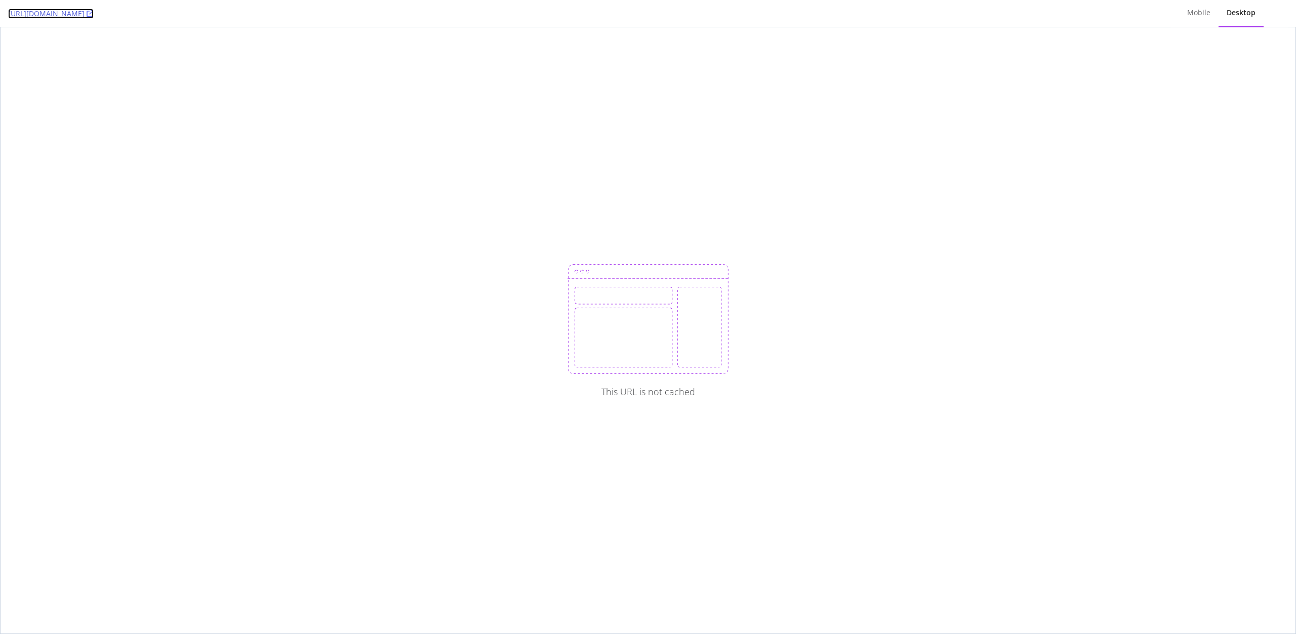
click at [94, 16] on icon at bounding box center [90, 13] width 7 height 7
click at [94, 15] on icon at bounding box center [90, 13] width 7 height 7
click at [94, 10] on icon at bounding box center [90, 13] width 7 height 7
click at [94, 15] on icon at bounding box center [90, 13] width 7 height 7
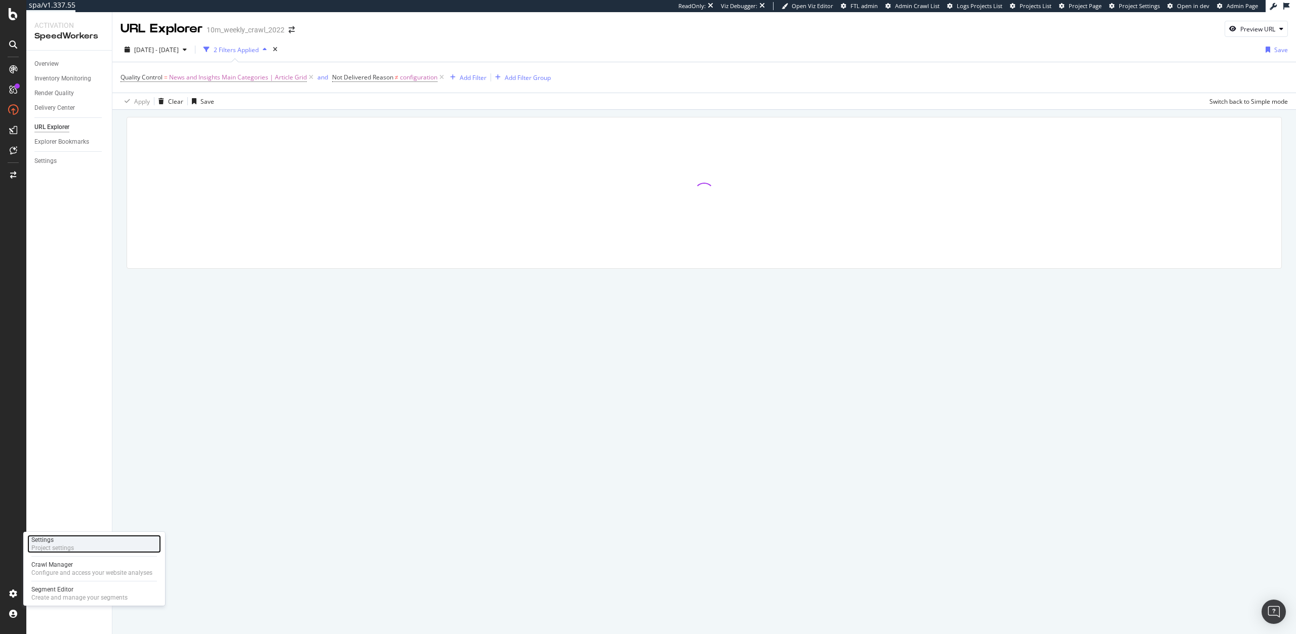
click at [56, 548] on div "Project settings" at bounding box center [52, 548] width 43 height 8
click at [48, 160] on div "Settings" at bounding box center [45, 161] width 22 height 11
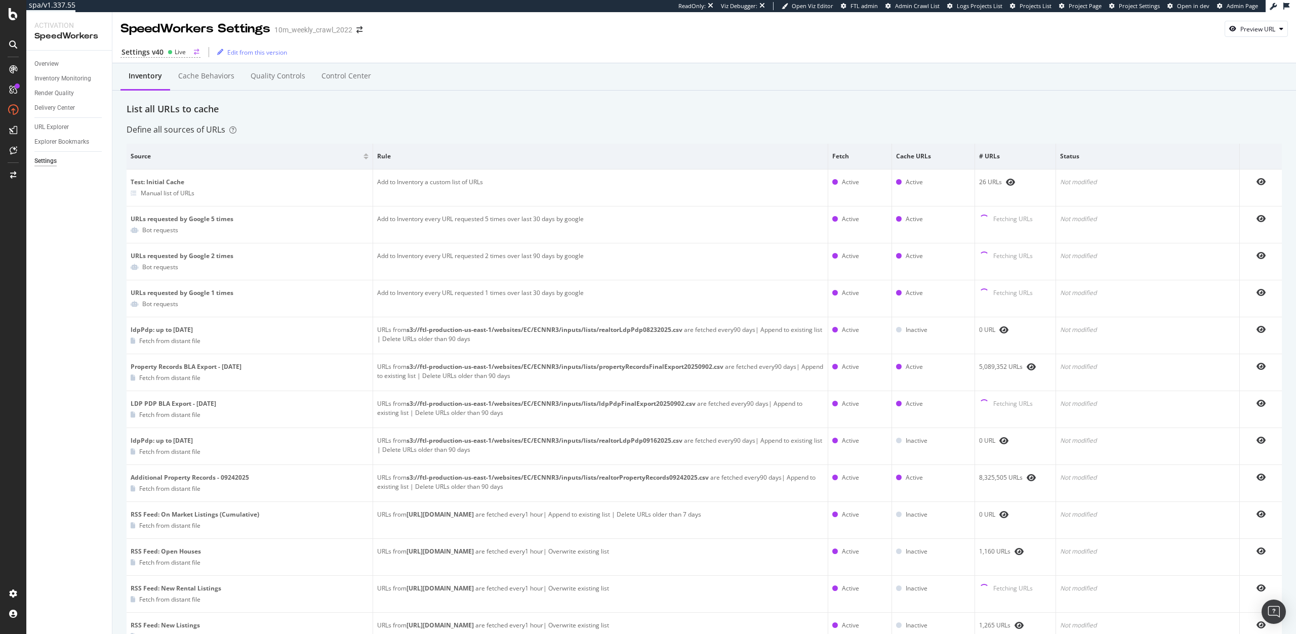
click at [182, 54] on div "Live" at bounding box center [180, 52] width 11 height 9
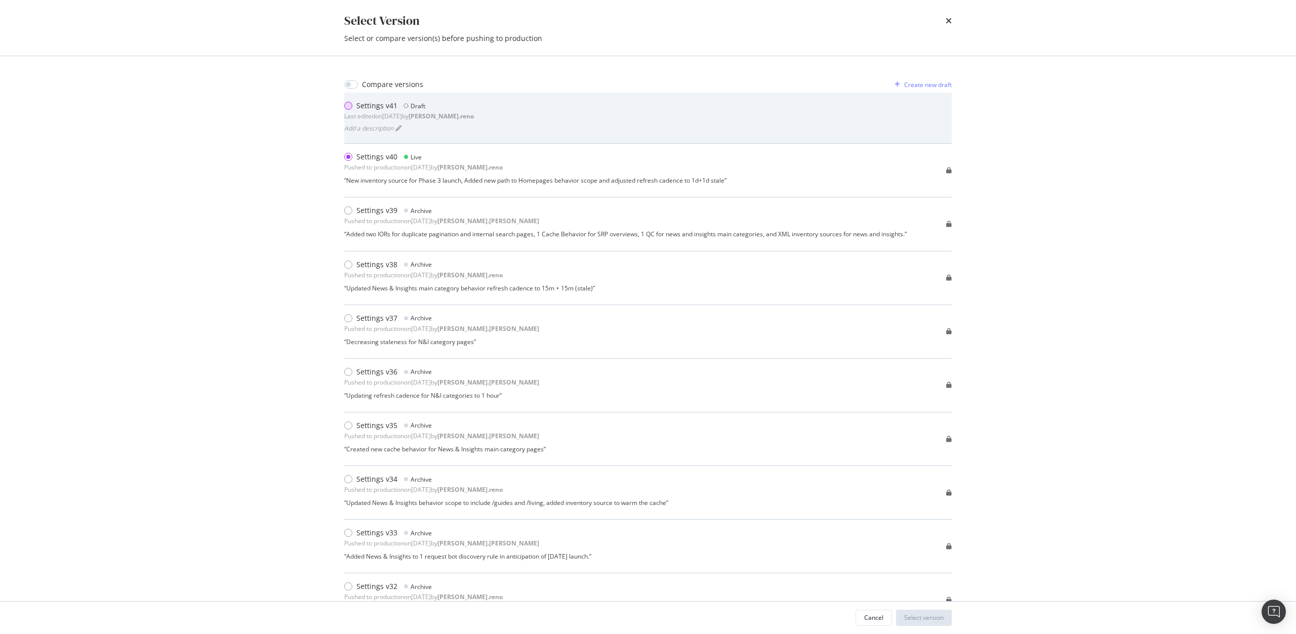
click at [345, 106] on div "modal" at bounding box center [348, 106] width 8 height 8
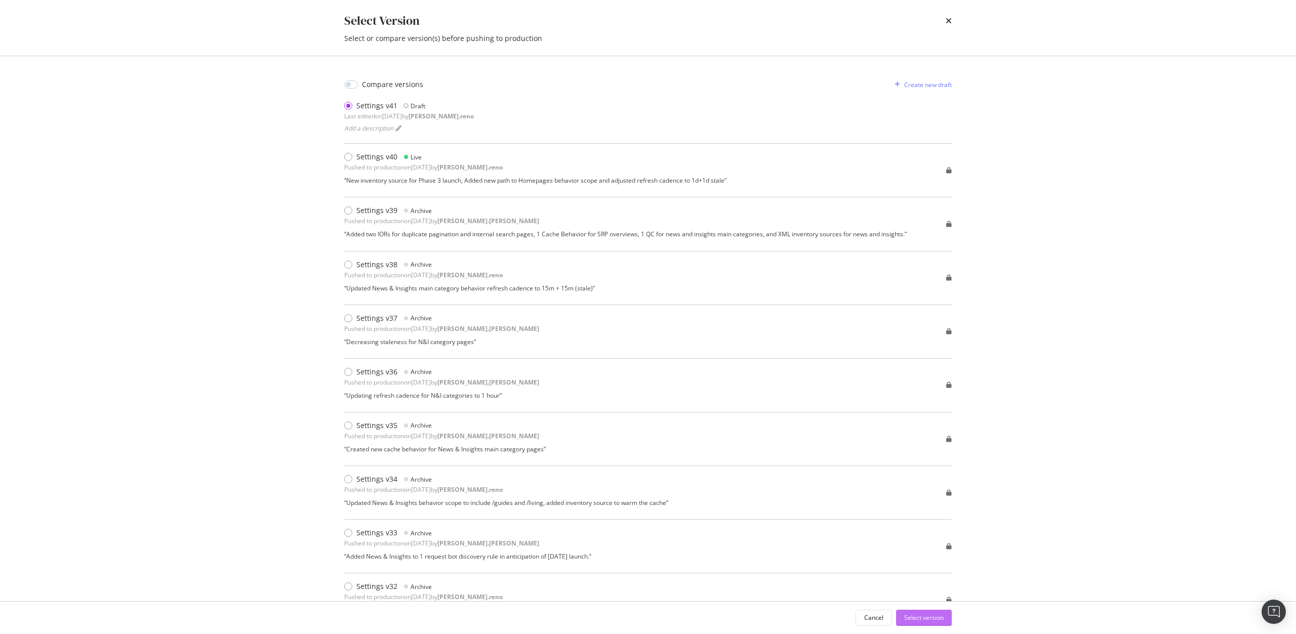
click at [922, 617] on div "Select version" at bounding box center [923, 618] width 39 height 9
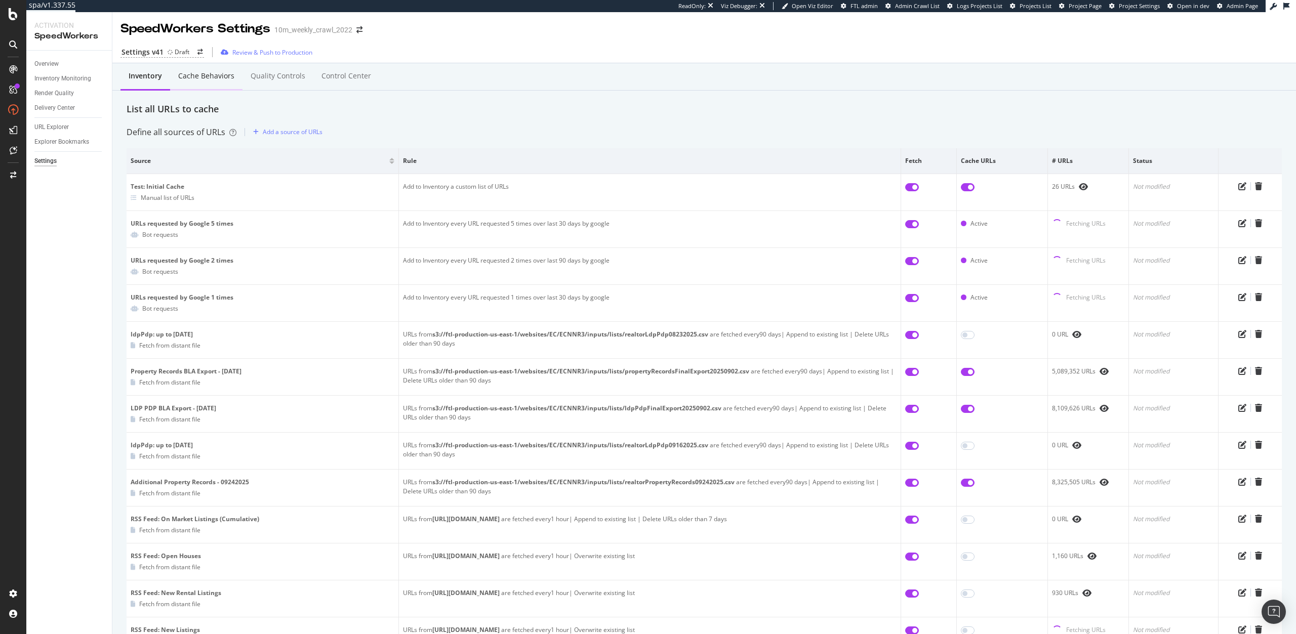
click at [208, 85] on div "Cache behaviors" at bounding box center [206, 77] width 72 height 28
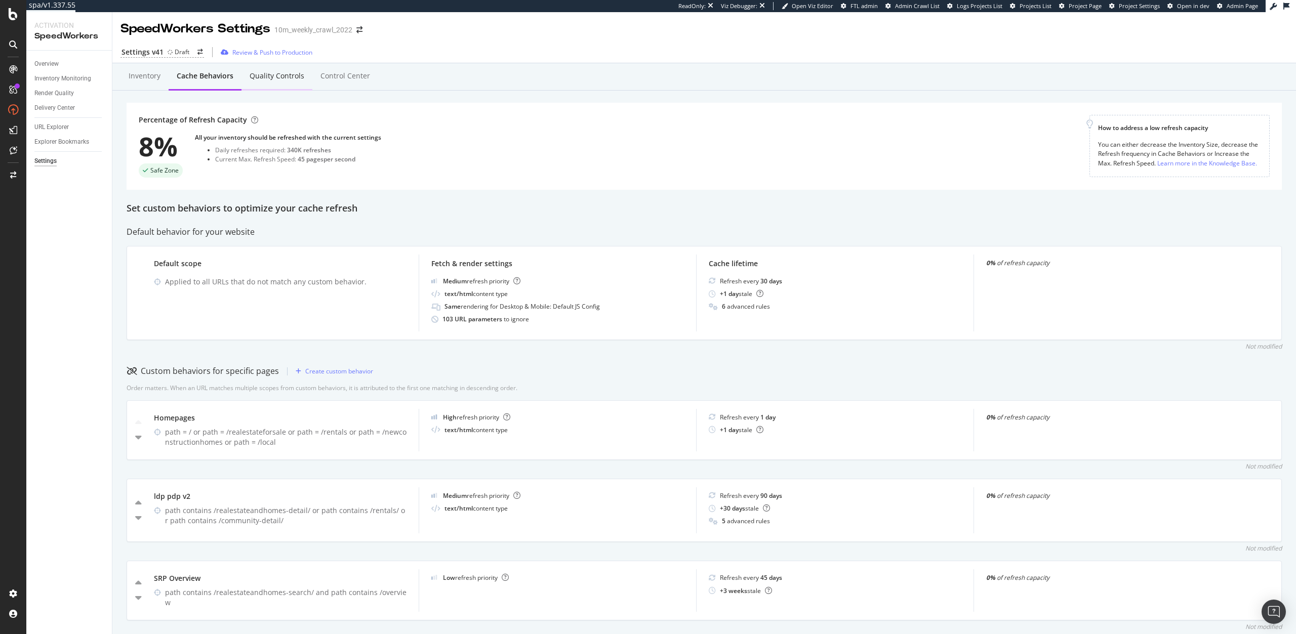
click at [271, 83] on div "Quality Controls" at bounding box center [276, 77] width 71 height 28
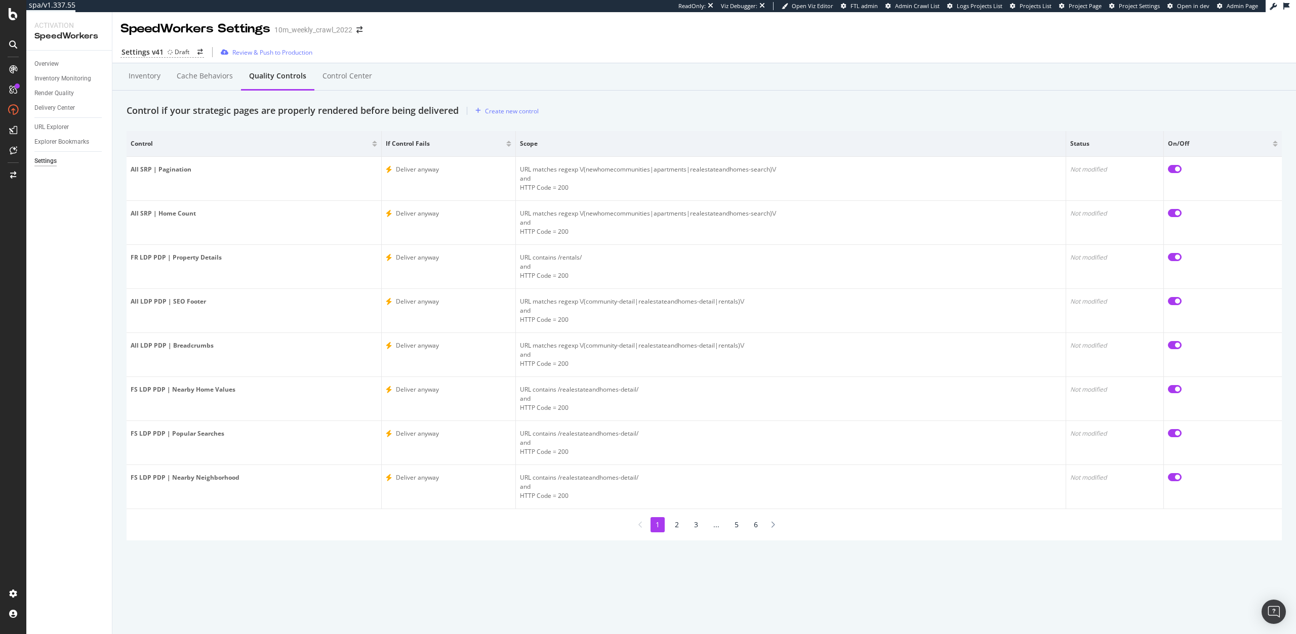
click at [677, 522] on li "2" at bounding box center [677, 524] width 14 height 15
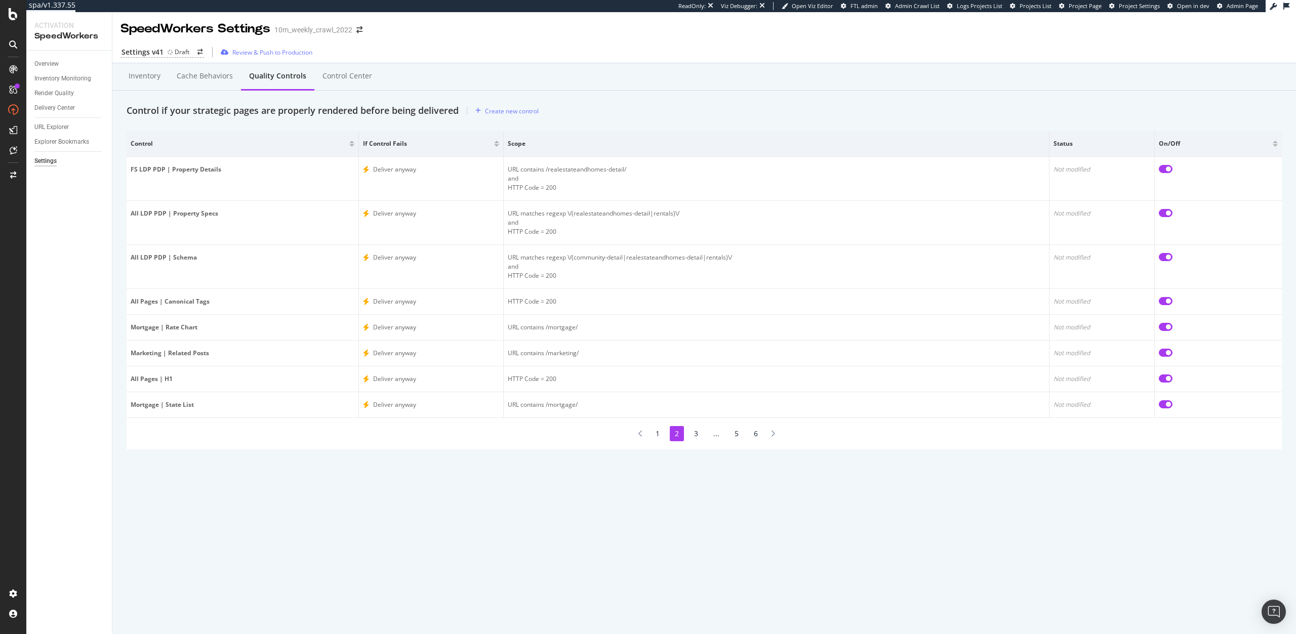
click at [693, 434] on li "3" at bounding box center [696, 433] width 14 height 15
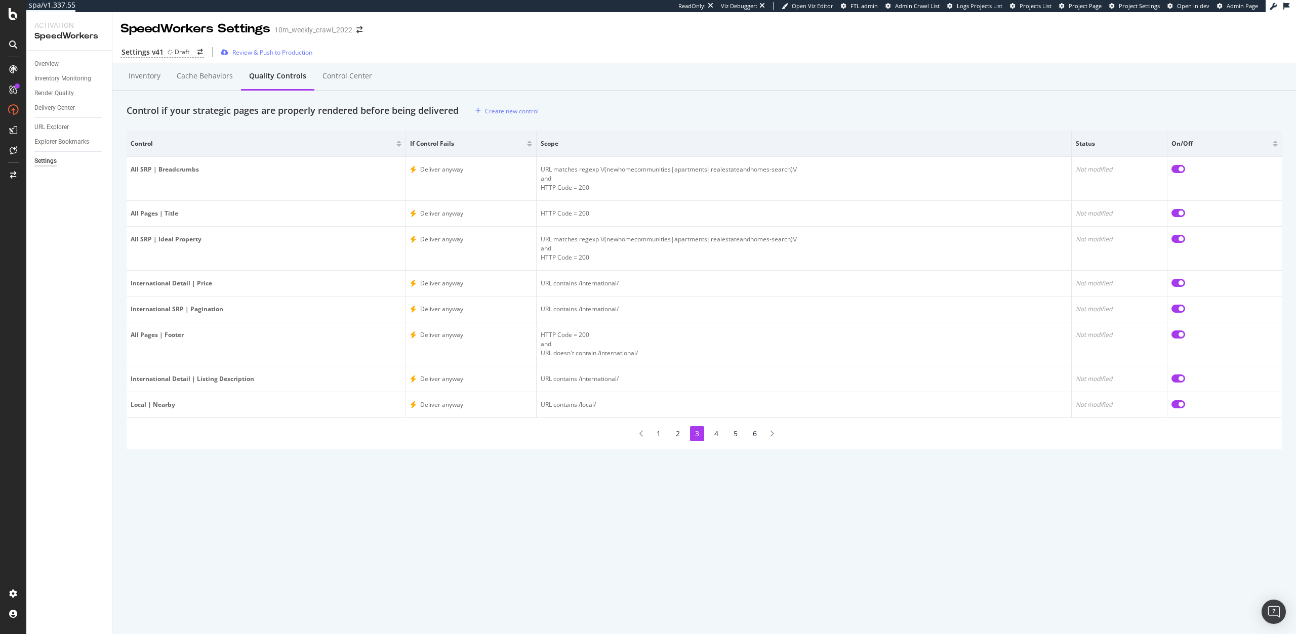
click at [711, 434] on li "4" at bounding box center [716, 433] width 14 height 15
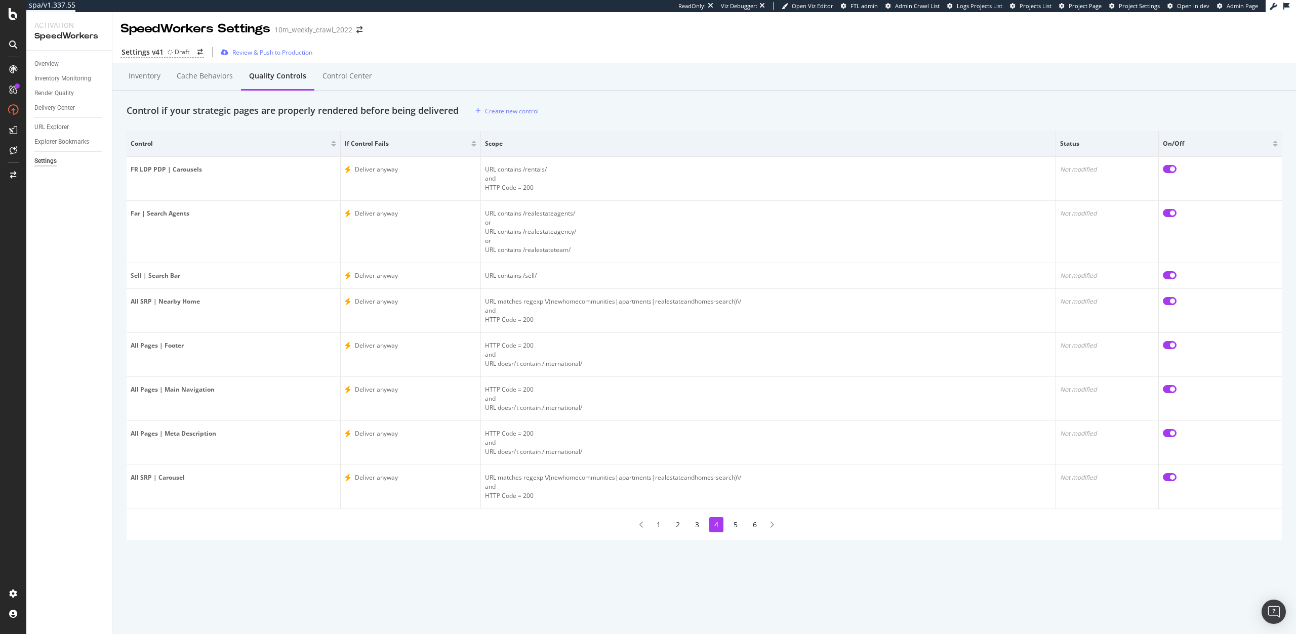
click at [734, 526] on li "5" at bounding box center [735, 524] width 14 height 15
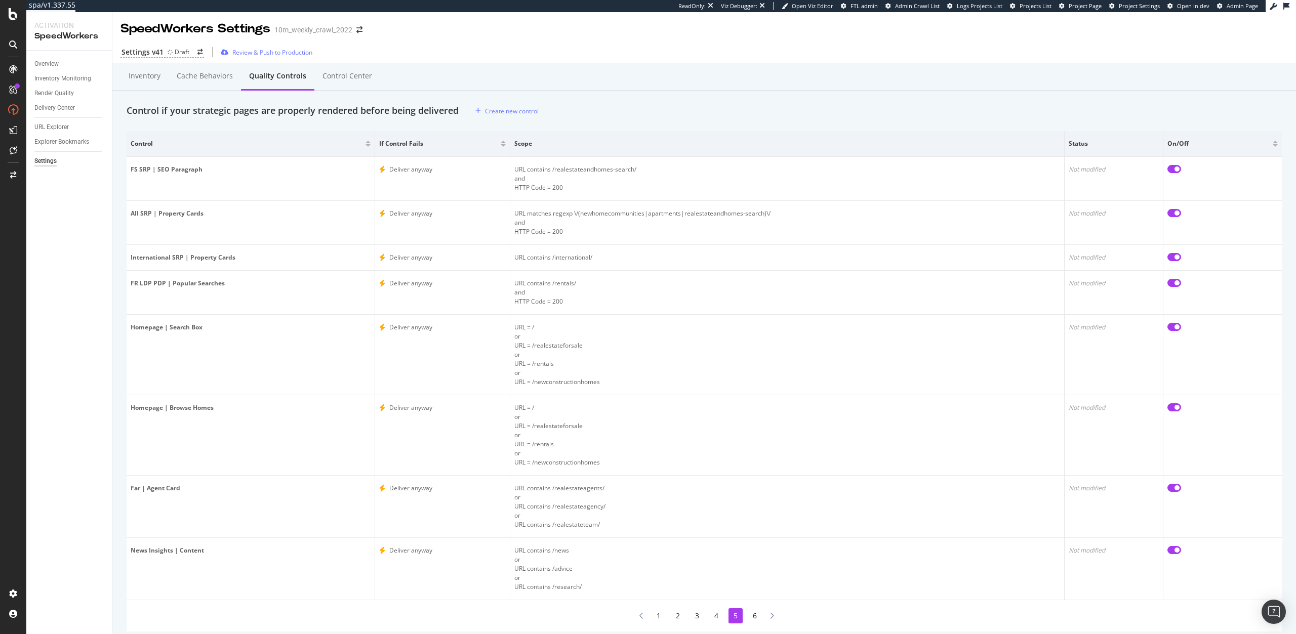
click at [753, 618] on li "6" at bounding box center [755, 615] width 14 height 15
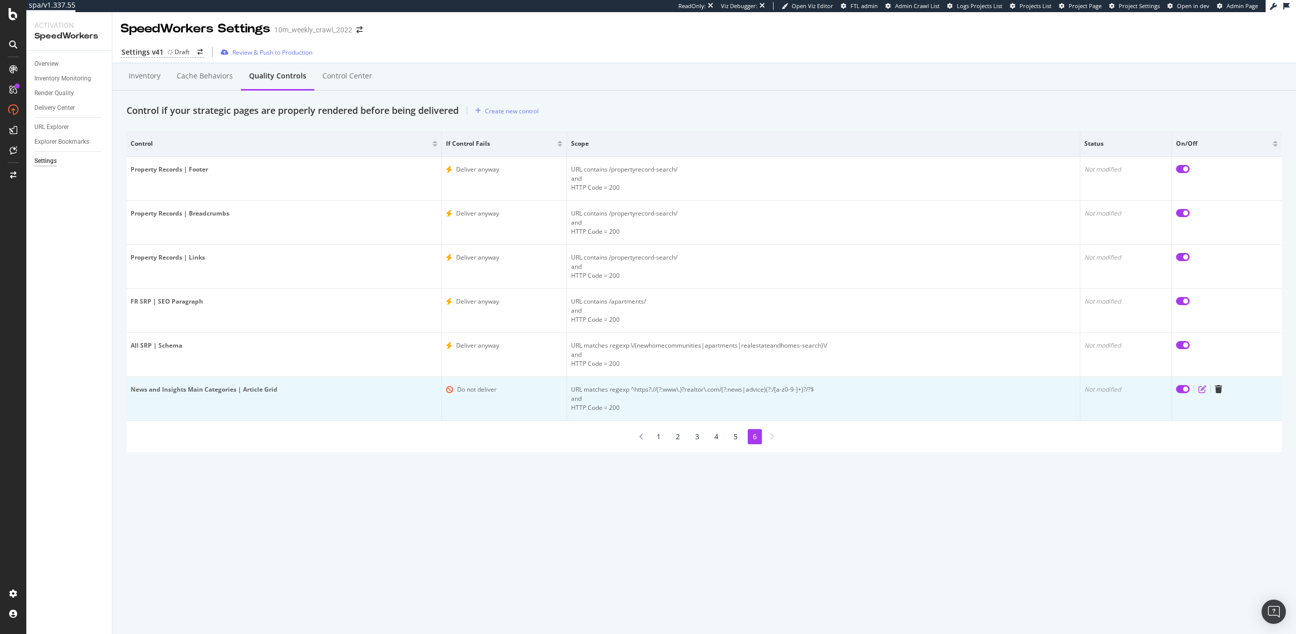
click at [1201, 390] on icon "edit" at bounding box center [1202, 389] width 8 height 8
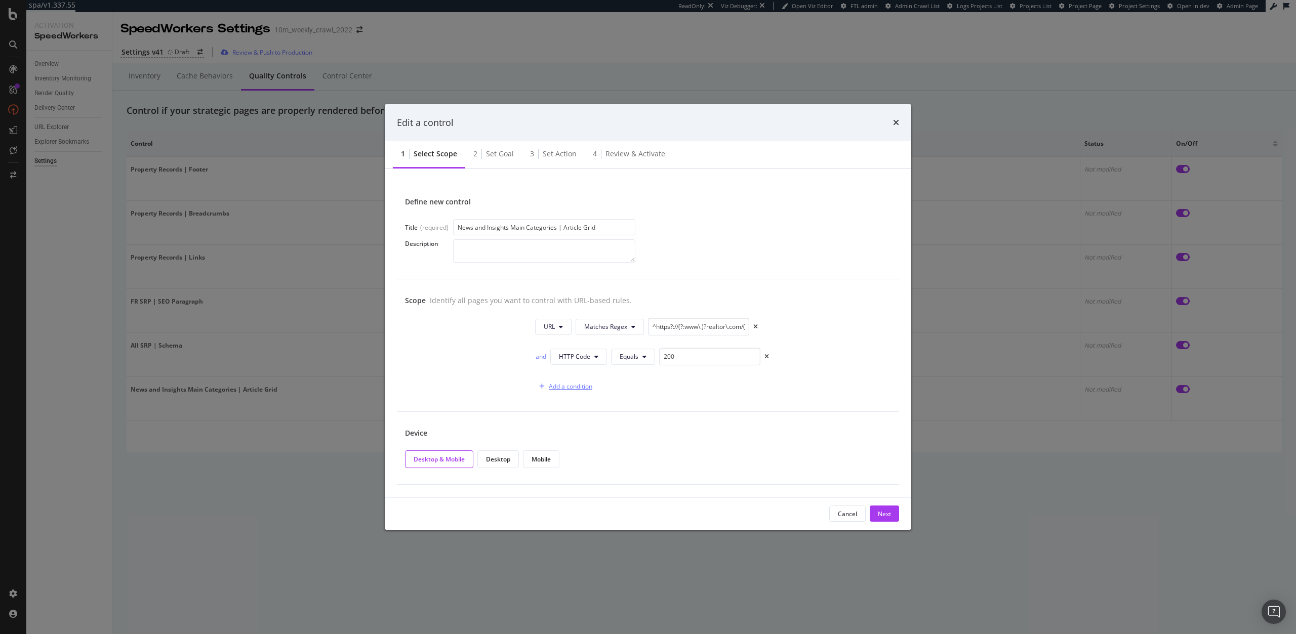
click at [562, 386] on div "Add a condition" at bounding box center [571, 386] width 44 height 9
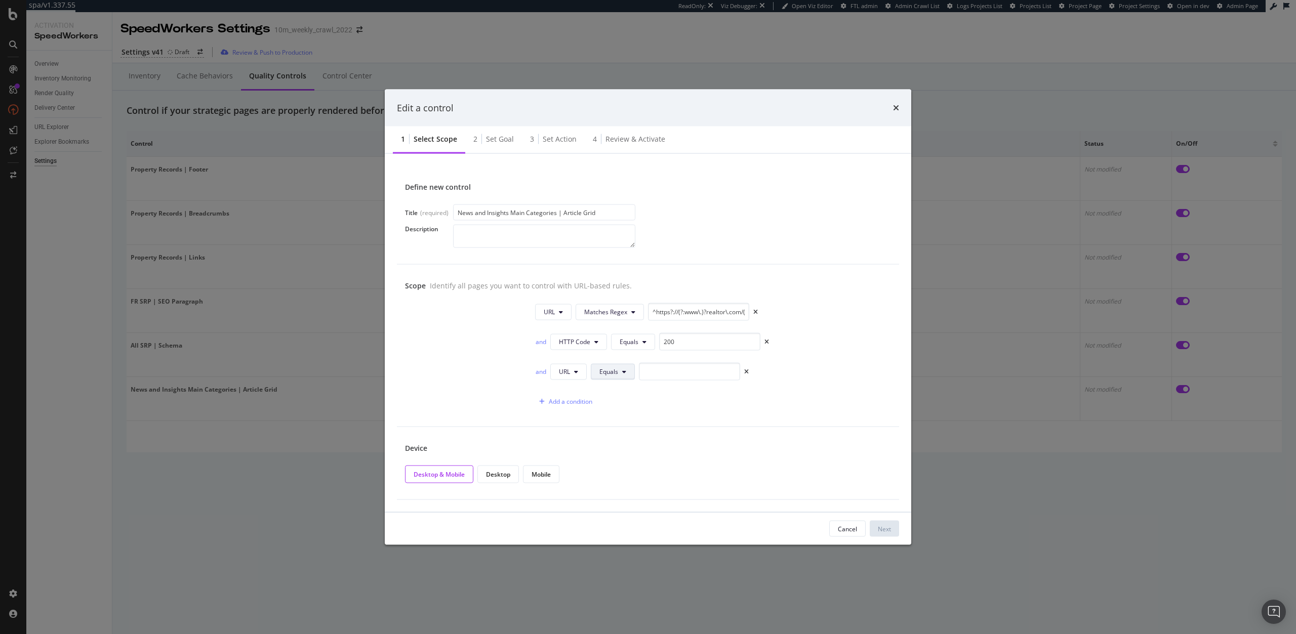
click at [613, 375] on span "Equals" at bounding box center [608, 371] width 19 height 9
click at [616, 483] on span "Doesn't Equal" at bounding box center [630, 485] width 60 height 9
click at [667, 373] on input "modal" at bounding box center [709, 372] width 101 height 18
paste input "https://www.realtor.com/news/"
type input "https://www.realtor.com/news/"
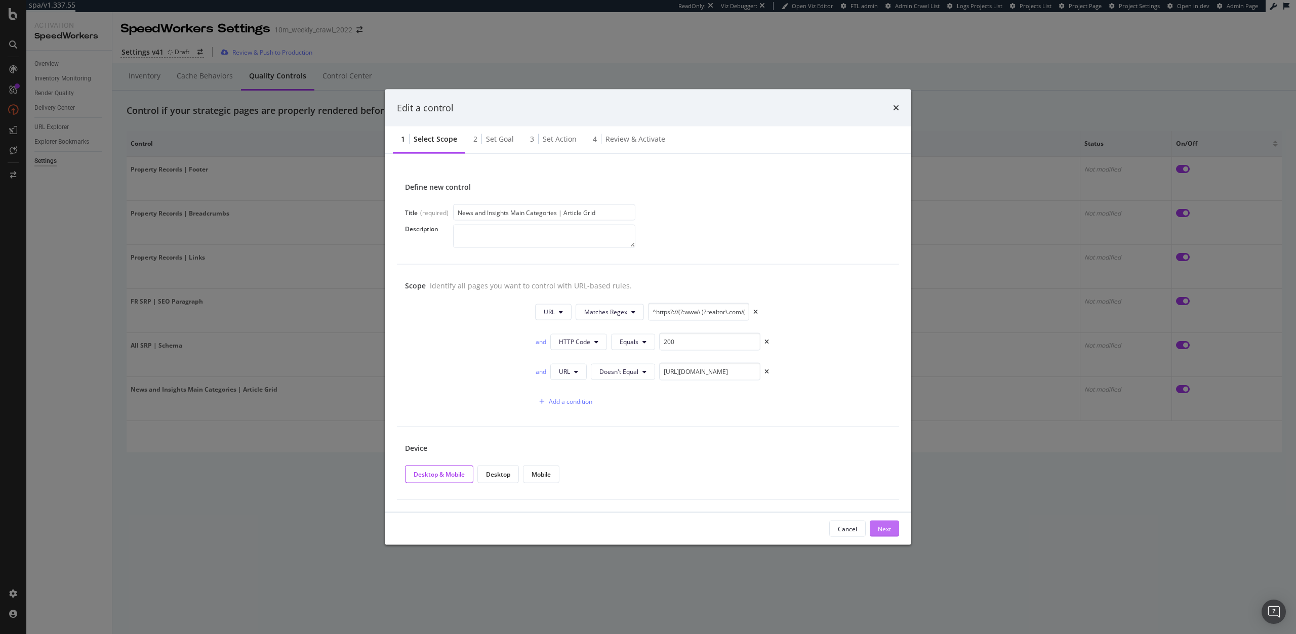
click at [882, 532] on div "Next" at bounding box center [884, 528] width 13 height 9
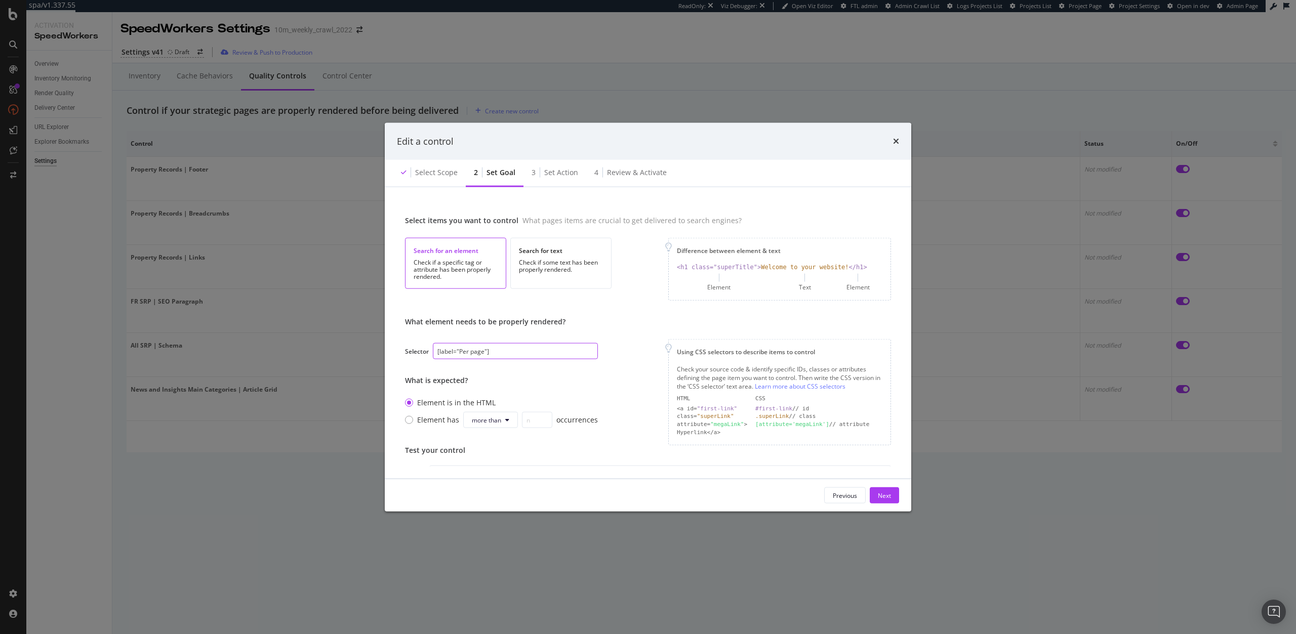
click at [488, 354] on input "[label="Per page"]" at bounding box center [515, 351] width 165 height 16
click at [891, 495] on button "Next" at bounding box center [884, 495] width 29 height 16
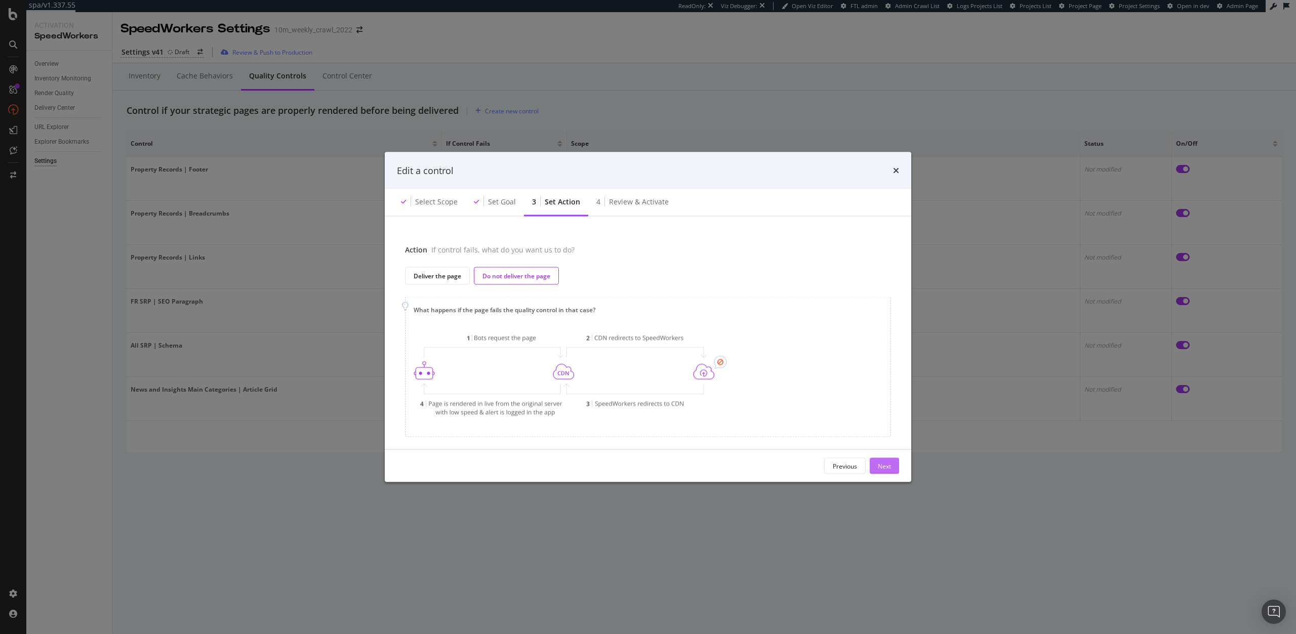
click at [891, 466] on button "Next" at bounding box center [884, 466] width 29 height 16
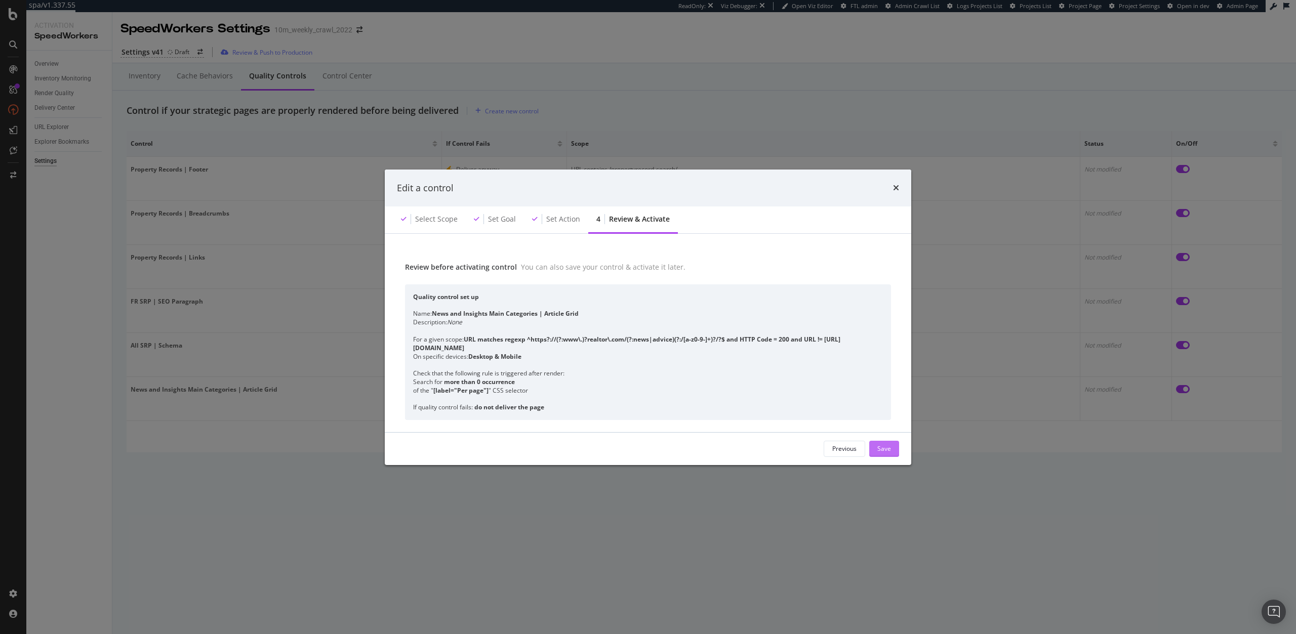
click at [885, 453] on div "Save" at bounding box center [884, 448] width 14 height 9
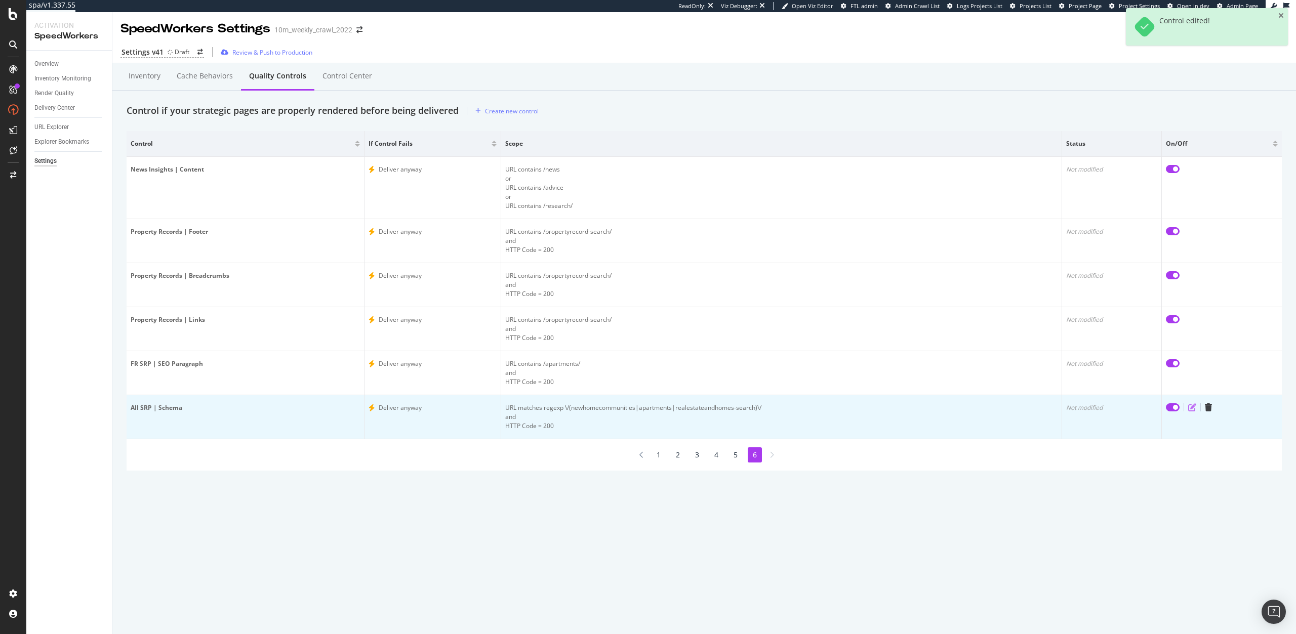
click at [1189, 408] on icon "edit" at bounding box center [1192, 407] width 8 height 8
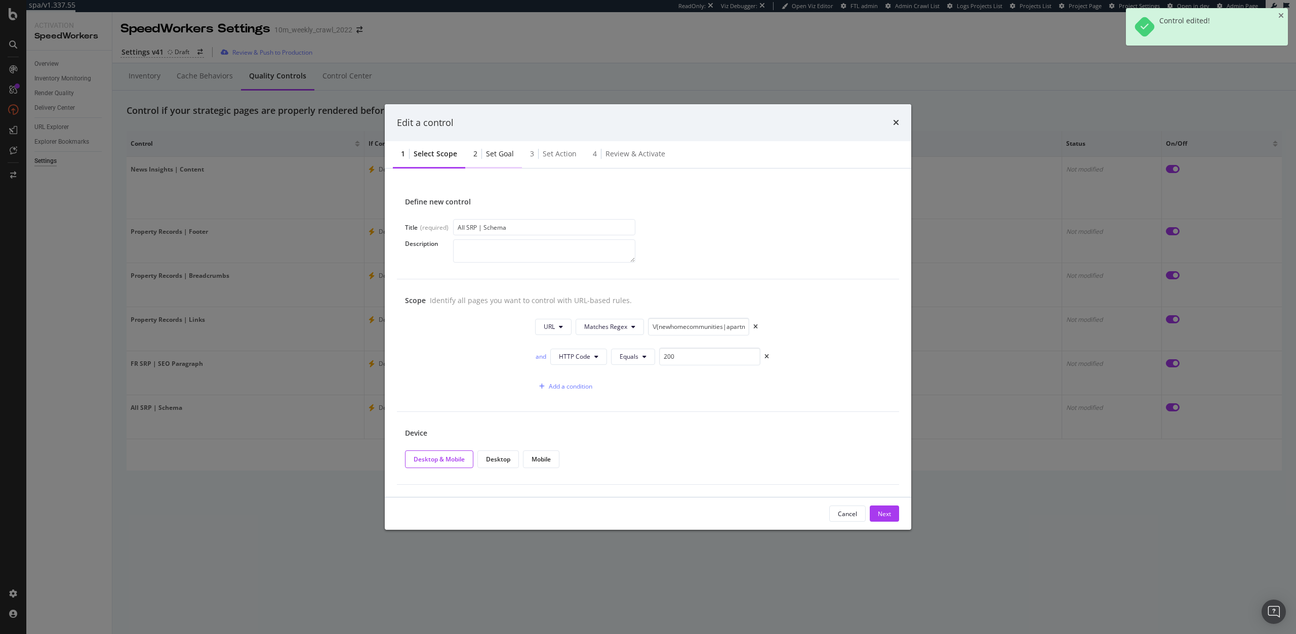
click at [501, 157] on div "Set goal" at bounding box center [500, 154] width 28 height 10
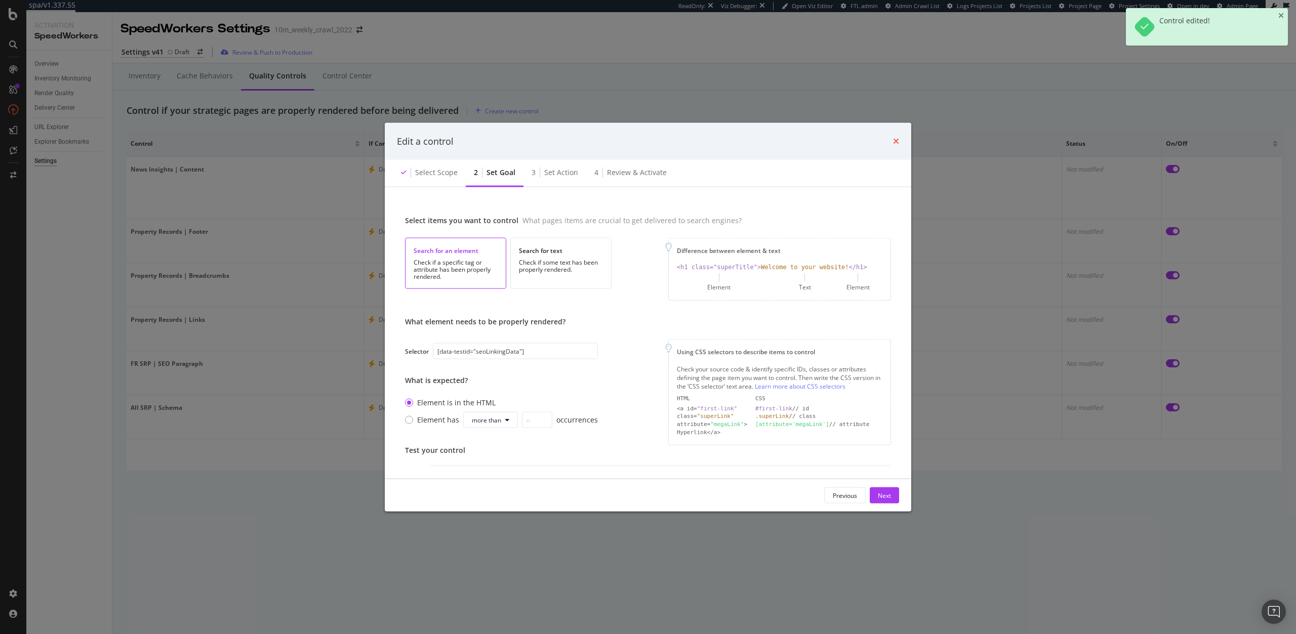
click at [895, 138] on icon "times" at bounding box center [896, 141] width 6 height 8
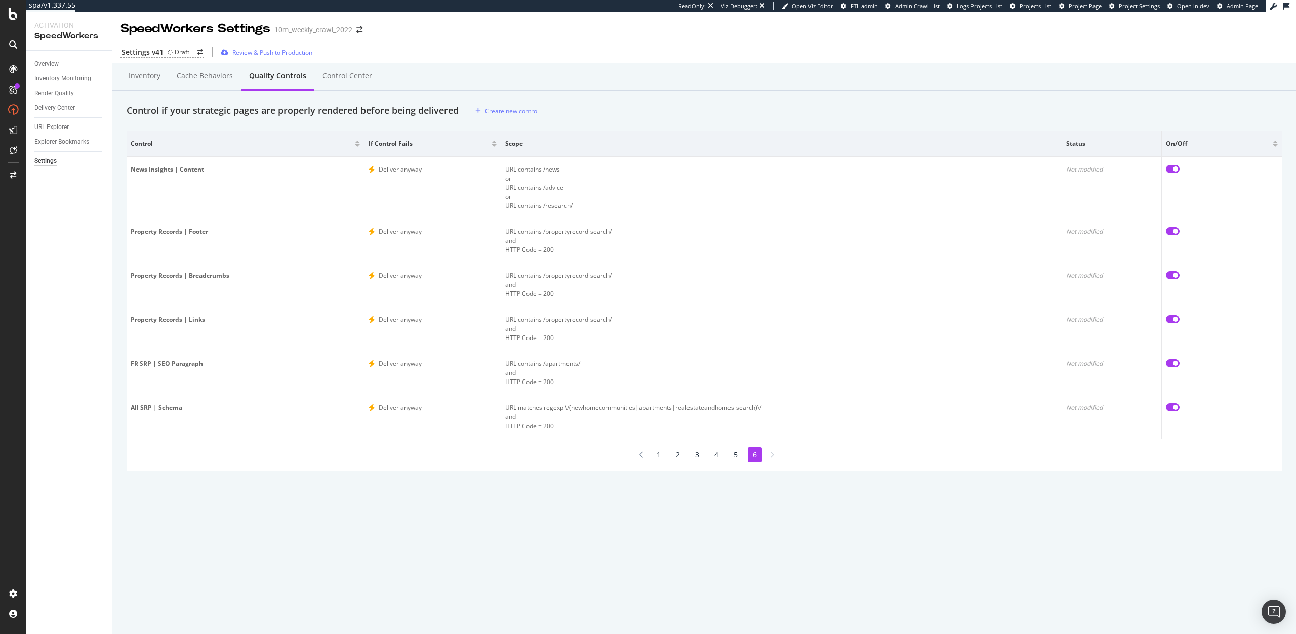
click at [657, 454] on li "1" at bounding box center [658, 454] width 14 height 15
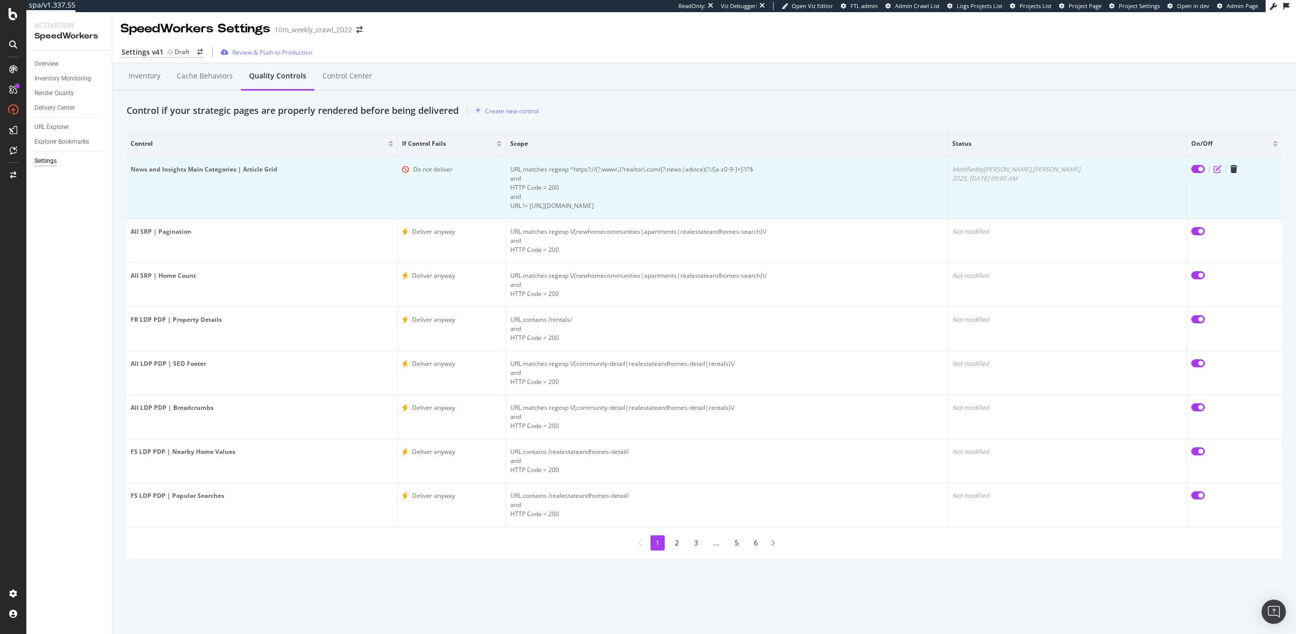
click at [1213, 171] on icon "edit" at bounding box center [1217, 169] width 8 height 8
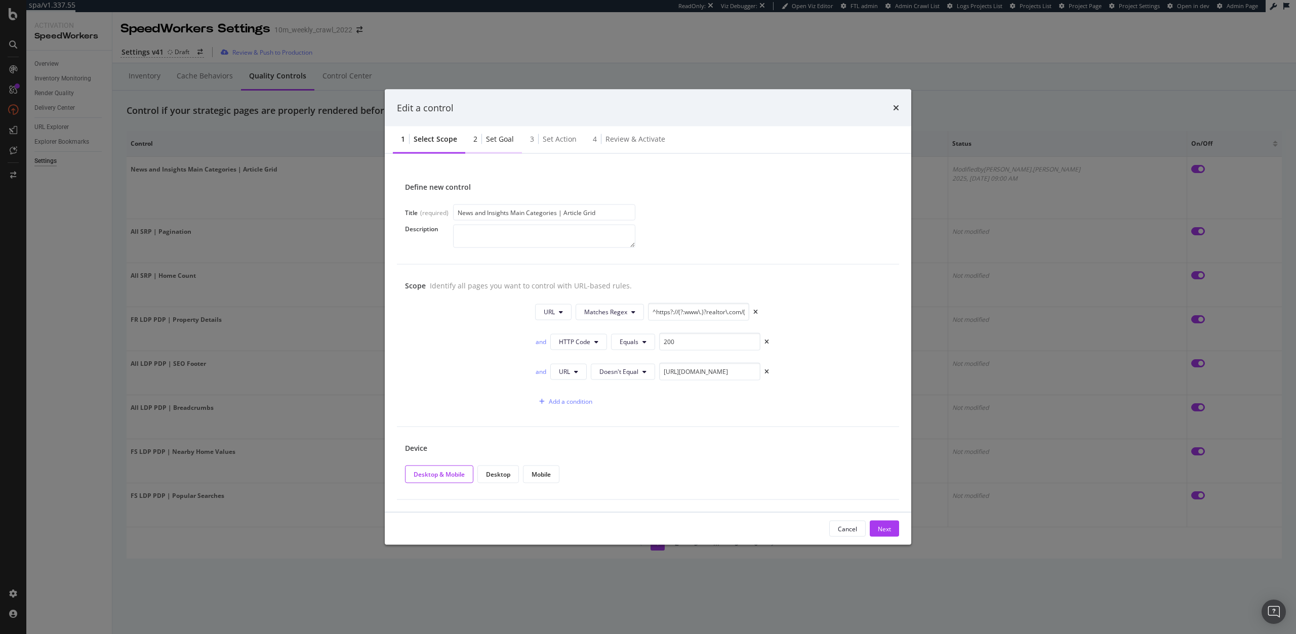
click at [492, 138] on div "Set goal" at bounding box center [500, 139] width 28 height 10
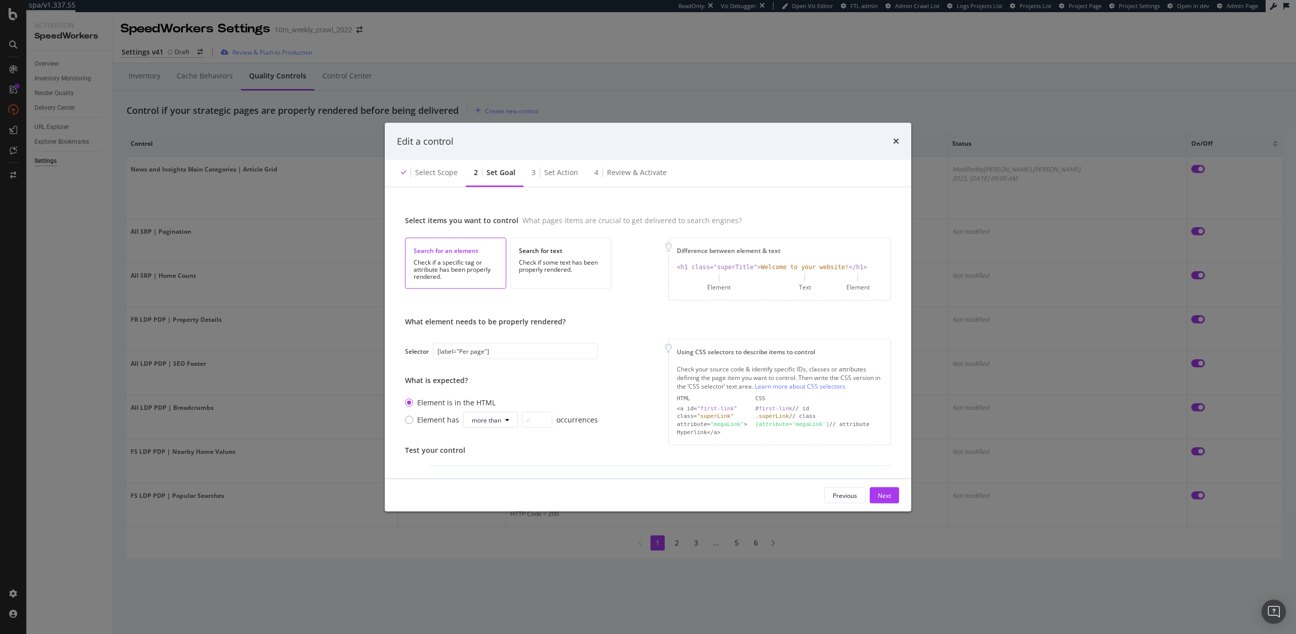
click at [438, 188] on div "Select items you want to control What pages items are crucial to get delivered …" at bounding box center [648, 333] width 526 height 292
click at [435, 174] on div "Select scope" at bounding box center [436, 173] width 43 height 10
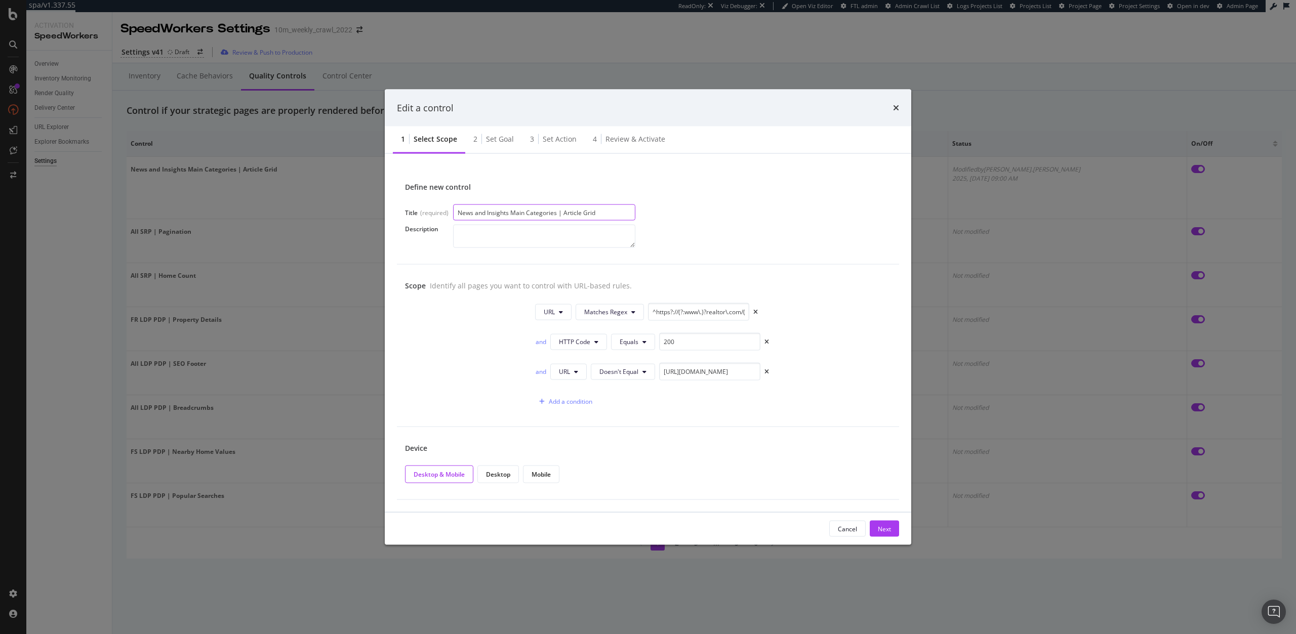
click at [482, 212] on input "News and Insights Main Categories | Article Grid" at bounding box center [544, 213] width 182 height 16
